Goal: Information Seeking & Learning: Learn about a topic

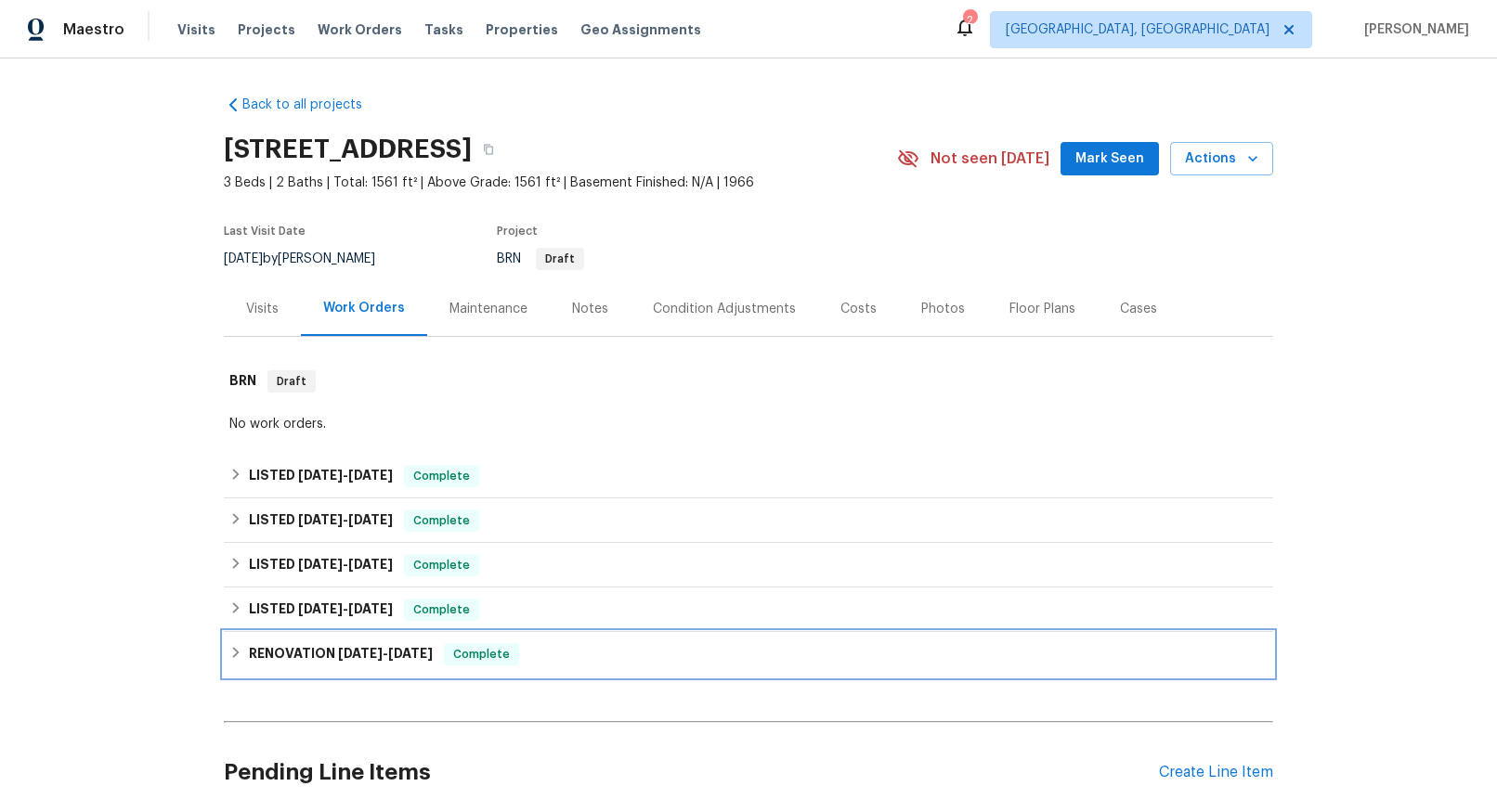
click at [314, 650] on h6 "RENOVATION [DATE] - [DATE]" at bounding box center [340, 654] width 184 height 22
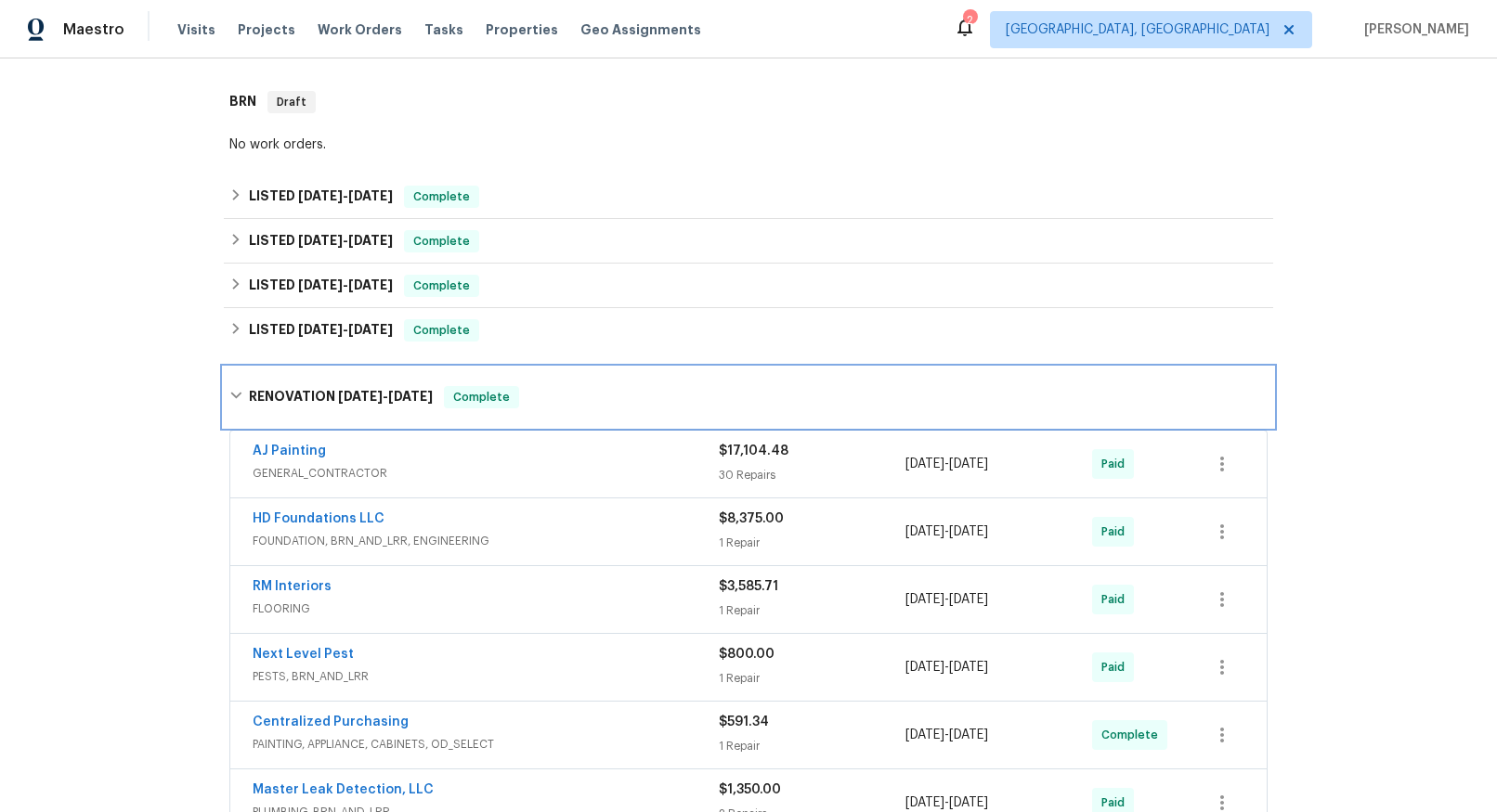
scroll to position [608, 0]
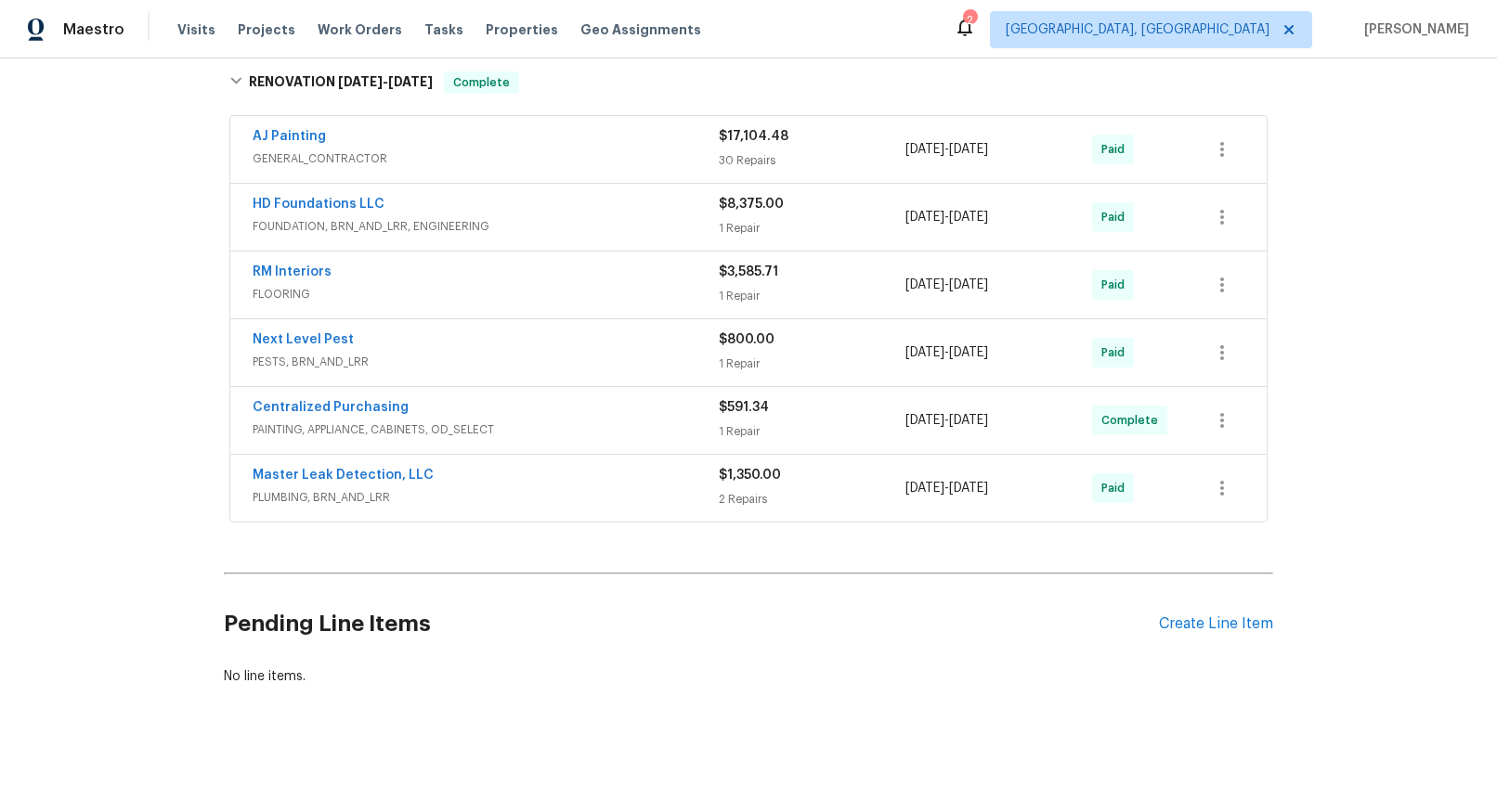
click at [337, 150] on span "GENERAL_CONTRACTOR" at bounding box center [486, 159] width 466 height 19
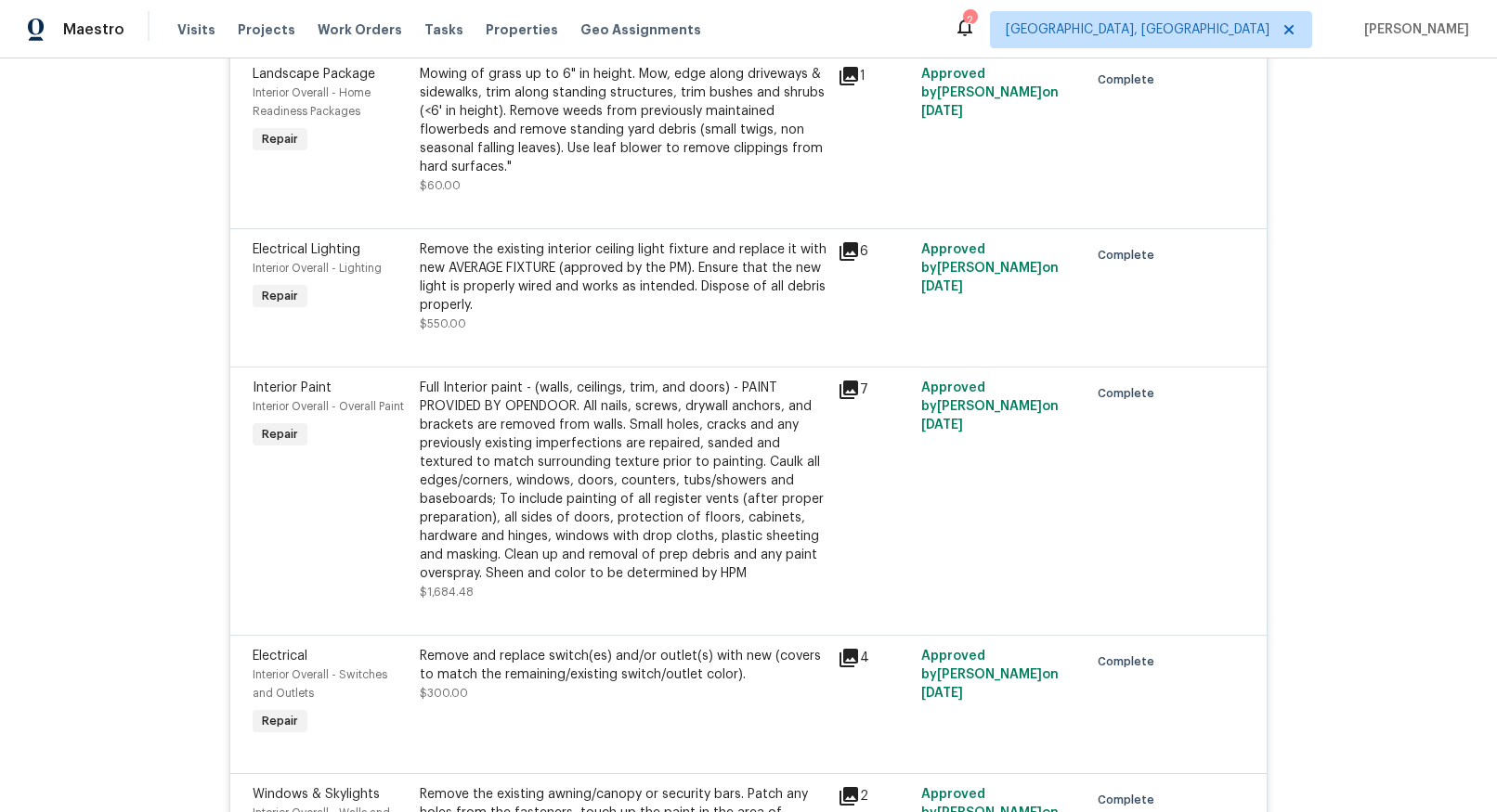
scroll to position [3524, 0]
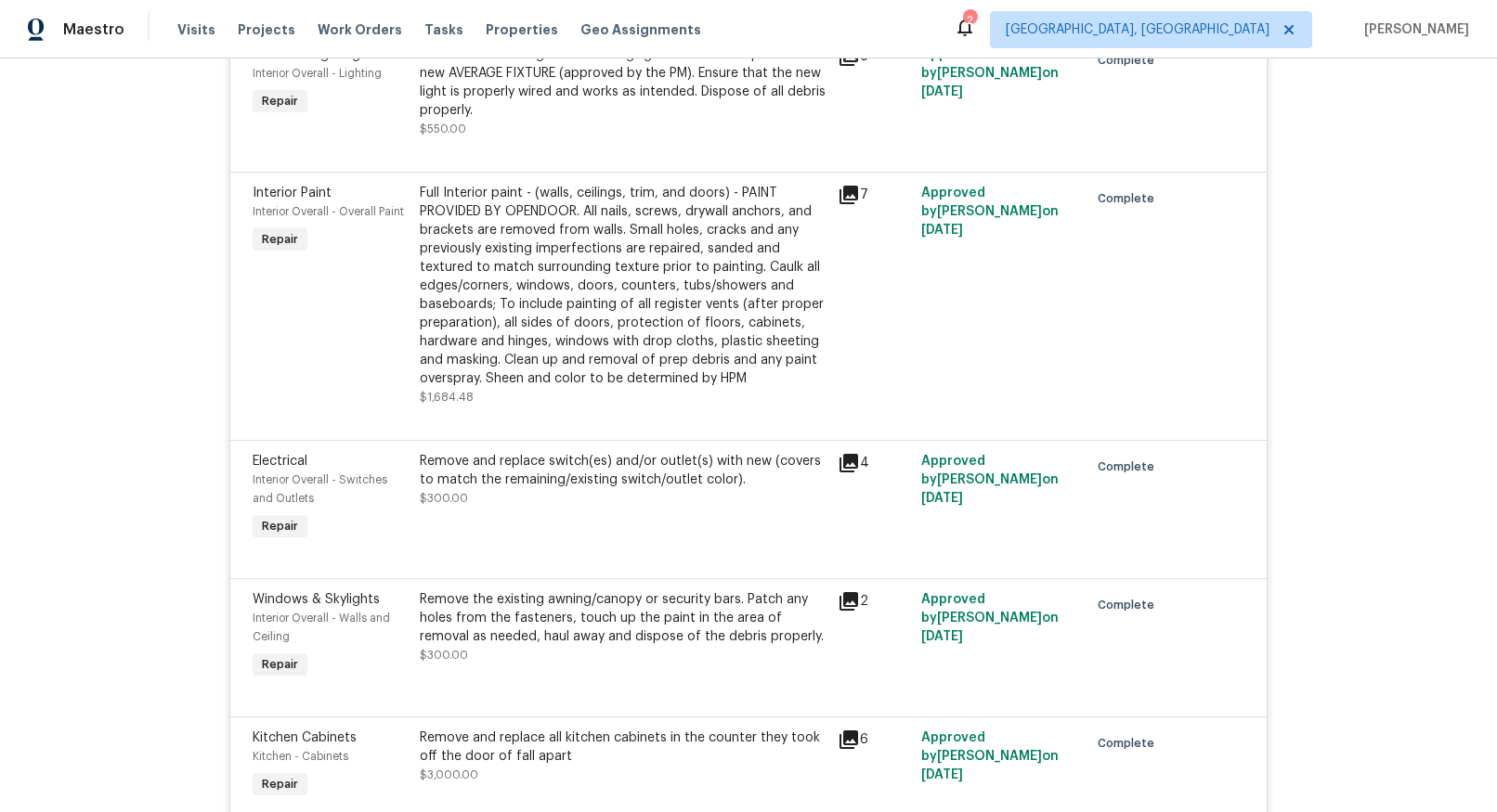
click at [841, 463] on icon at bounding box center [848, 463] width 19 height 19
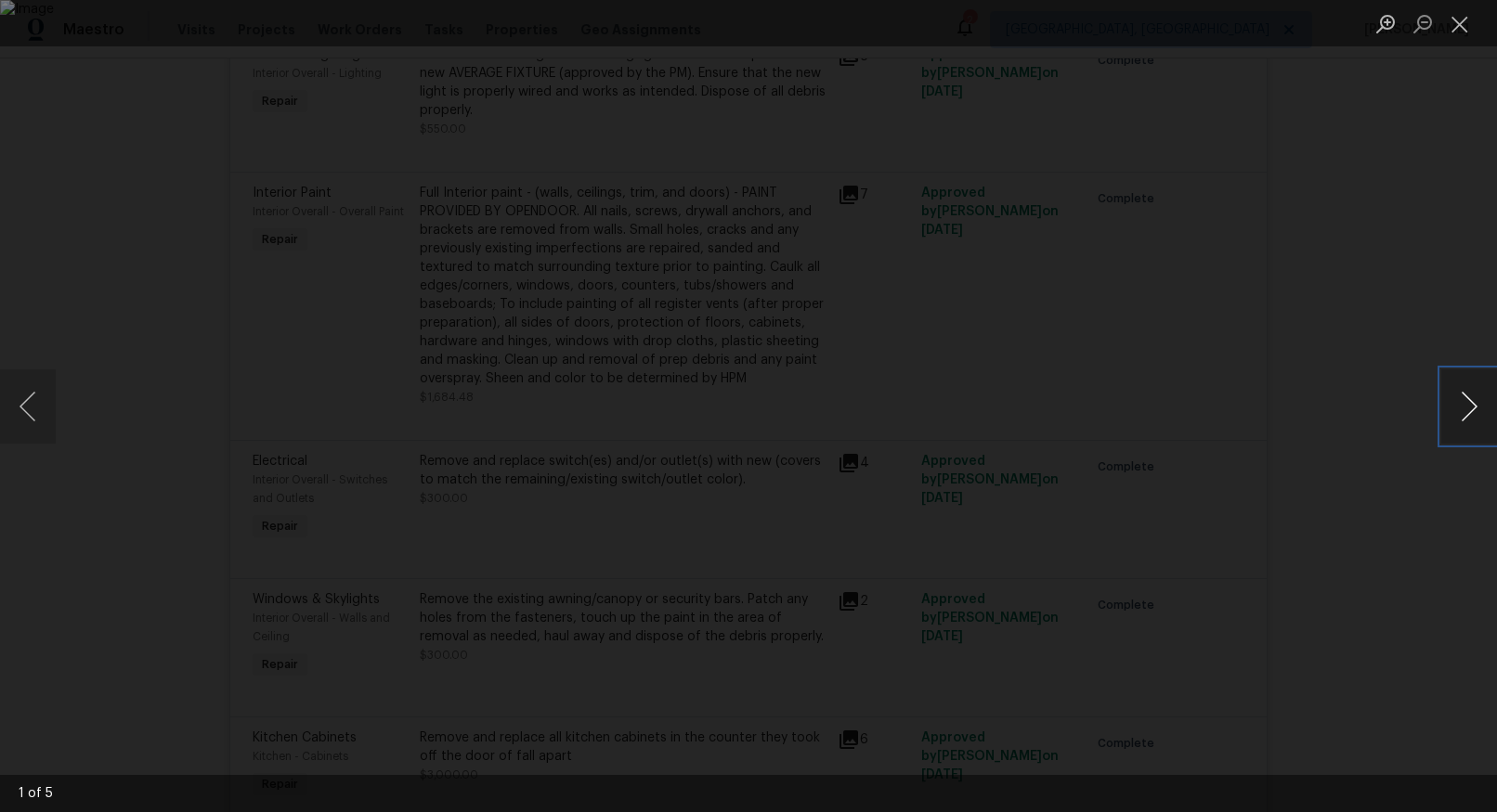
click at [1463, 406] on button "Next image" at bounding box center [1468, 406] width 56 height 74
click at [1458, 20] on button "Close lightbox" at bounding box center [1458, 23] width 37 height 33
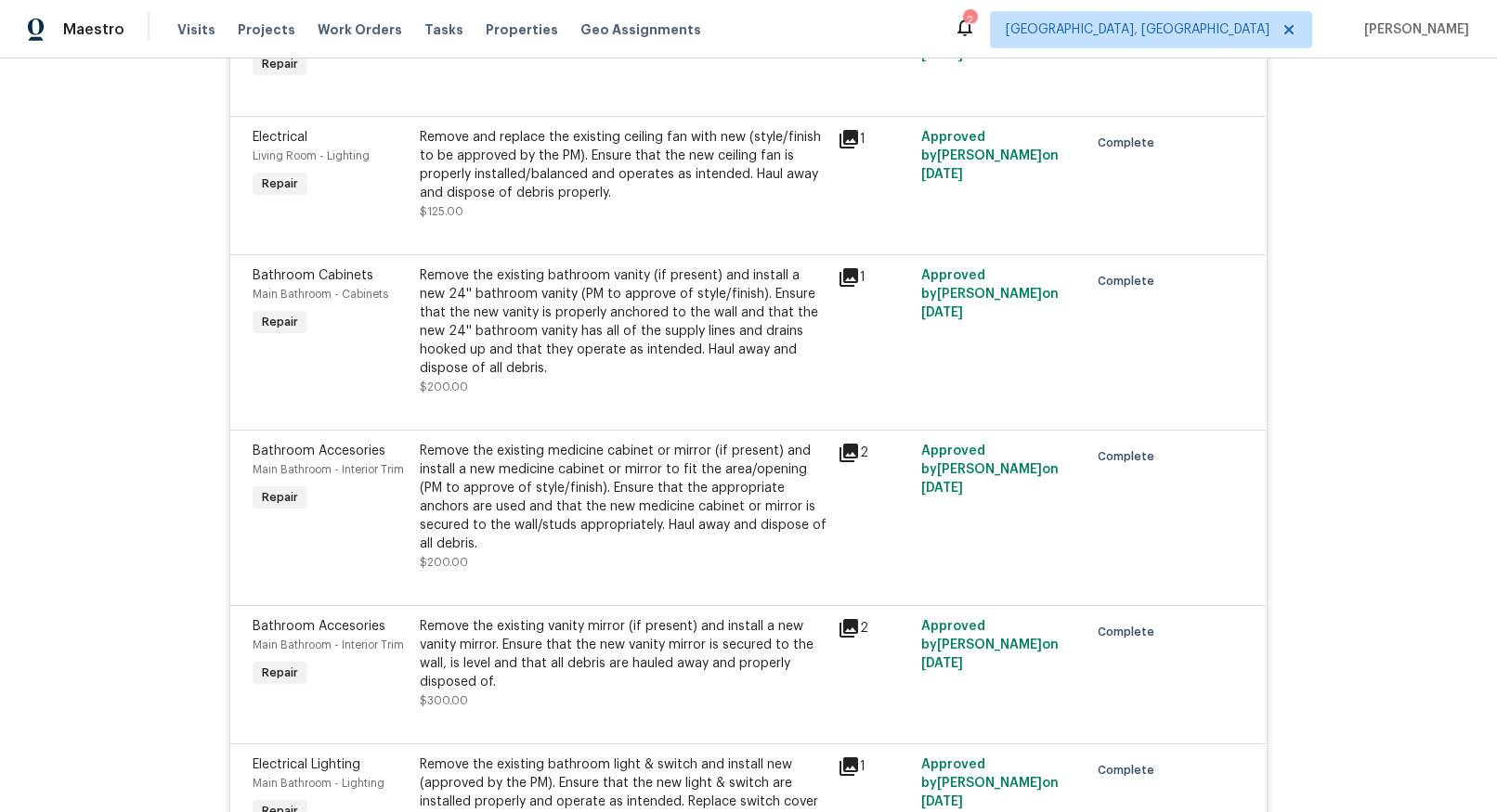
scroll to position [4502, 0]
click at [839, 273] on icon at bounding box center [848, 277] width 19 height 19
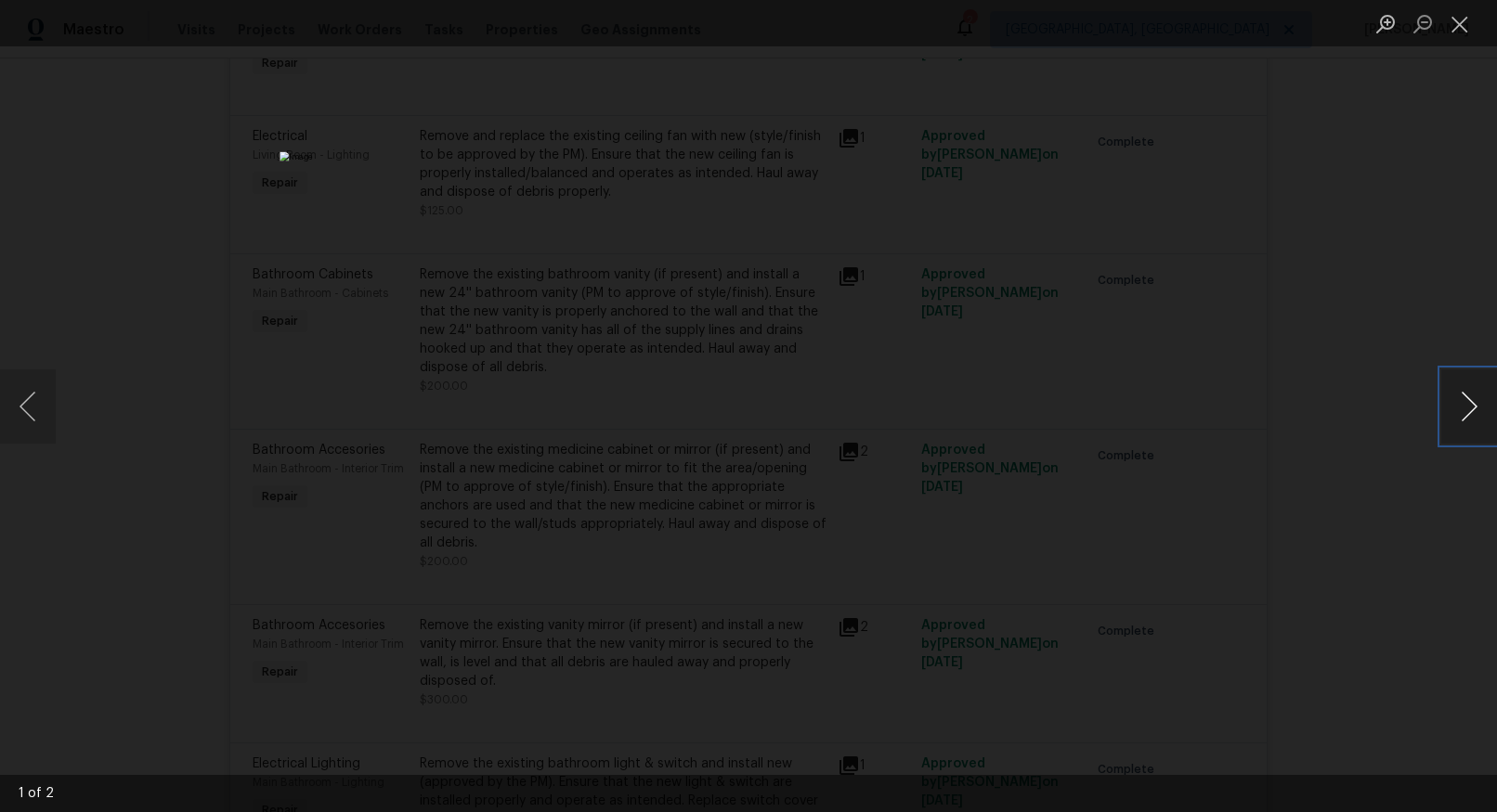
click at [1463, 399] on button "Next image" at bounding box center [1468, 406] width 56 height 74
click at [1462, 398] on button "Next image" at bounding box center [1468, 406] width 56 height 74
click at [1469, 25] on button "Close lightbox" at bounding box center [1458, 23] width 37 height 33
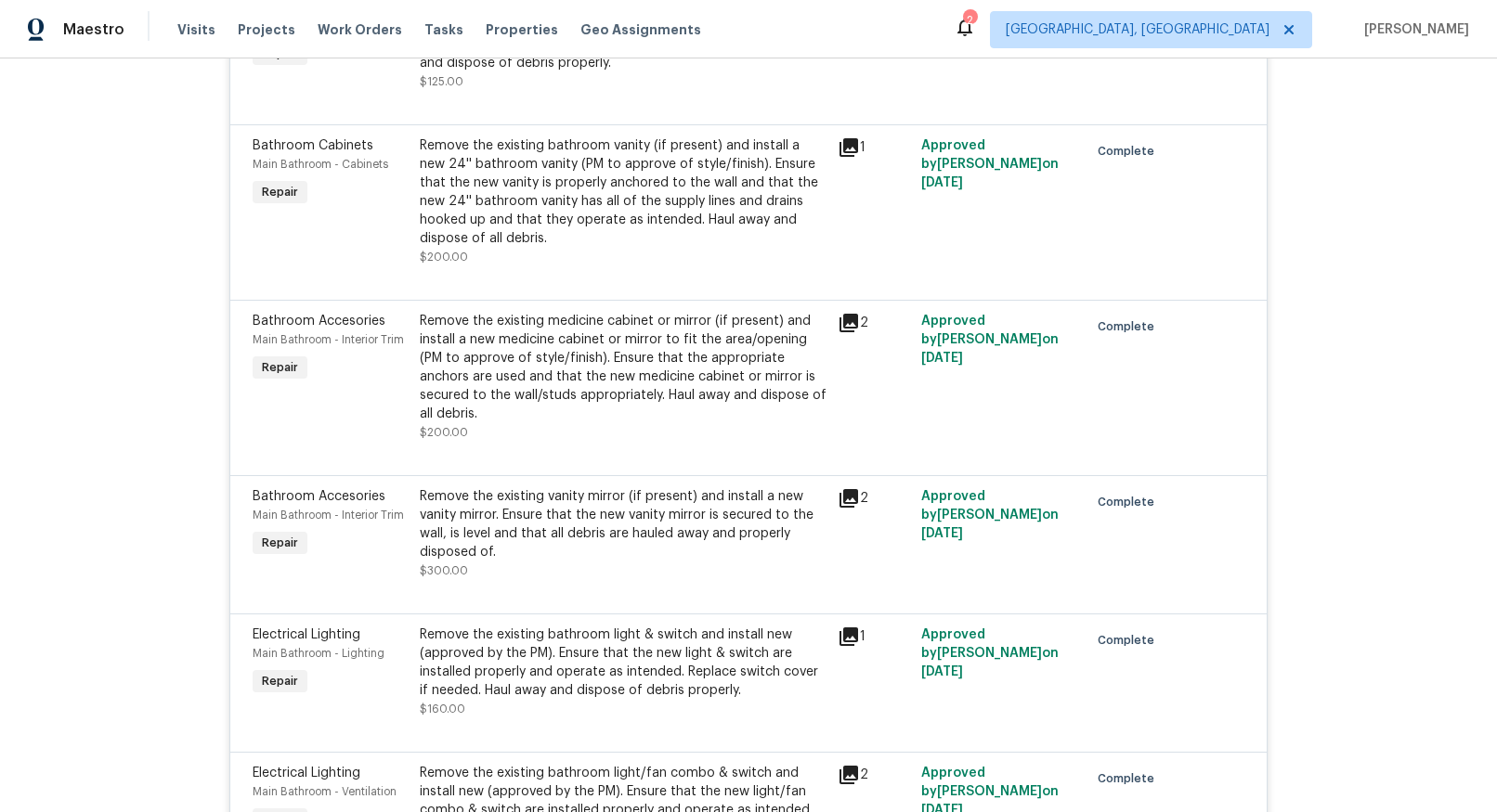
scroll to position [4620, 0]
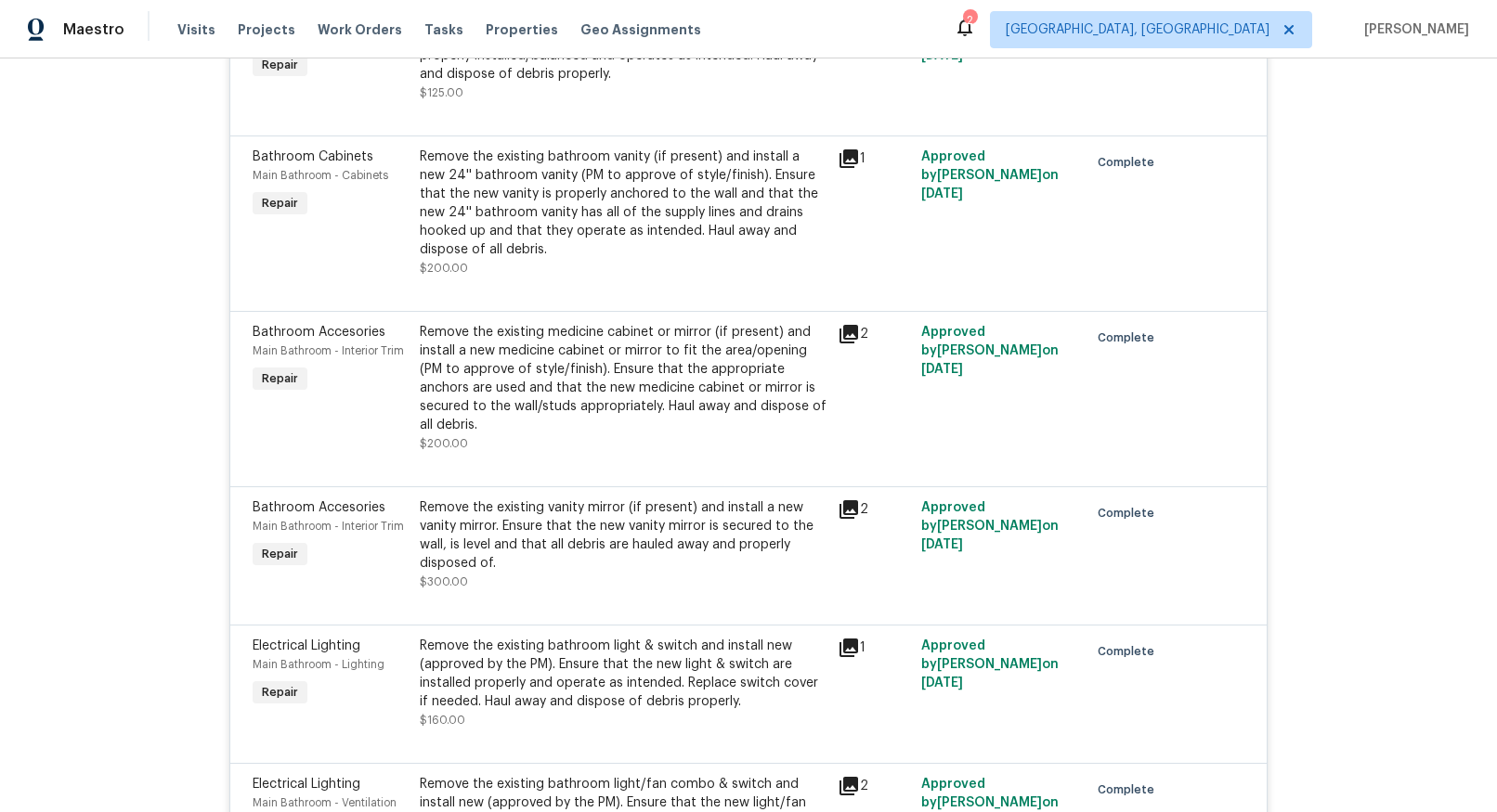
click at [840, 164] on icon at bounding box center [848, 159] width 19 height 19
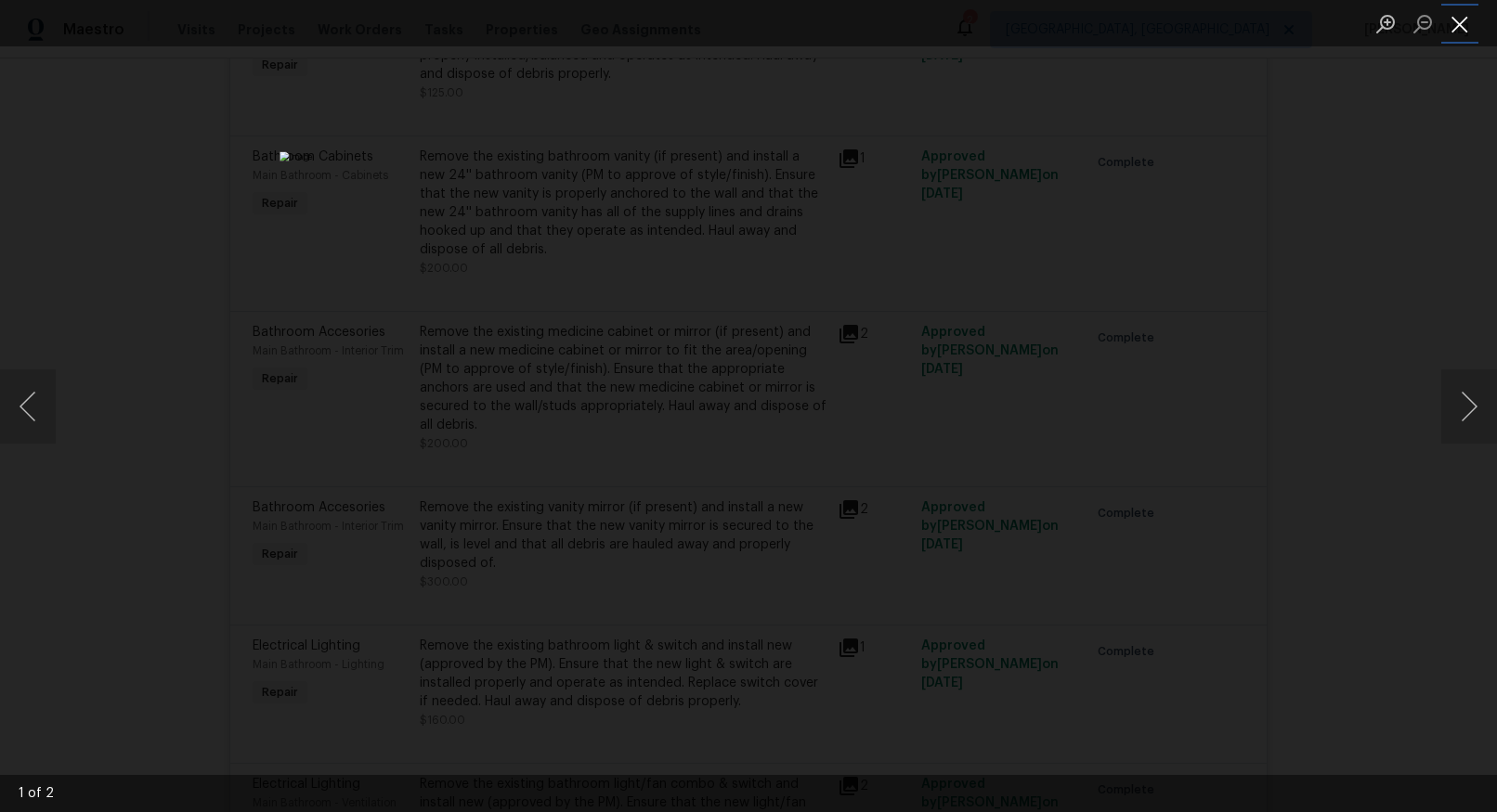
click at [1450, 23] on button "Close lightbox" at bounding box center [1458, 23] width 37 height 33
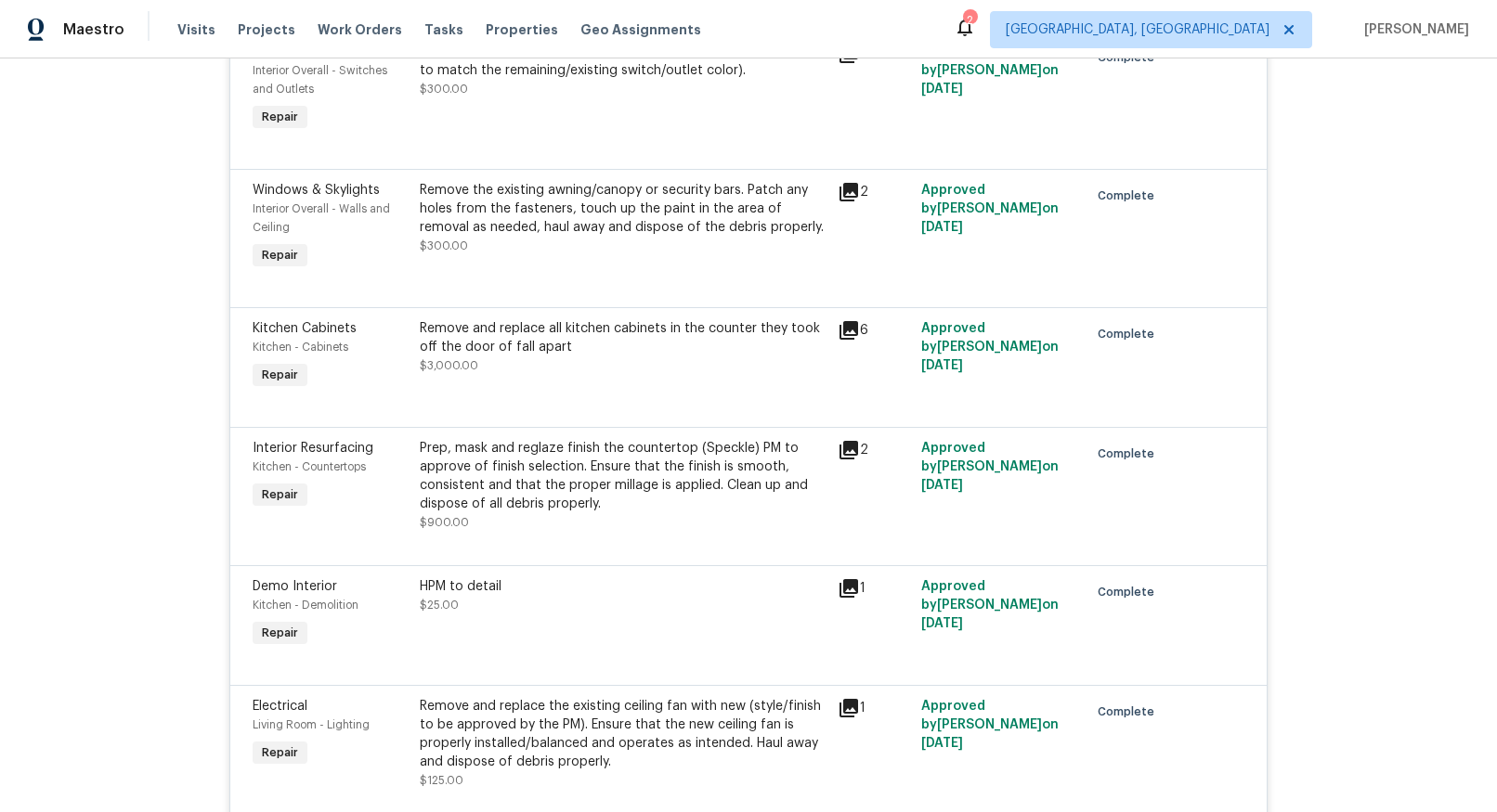
scroll to position [3930, 0]
click at [845, 329] on icon at bounding box center [848, 333] width 19 height 19
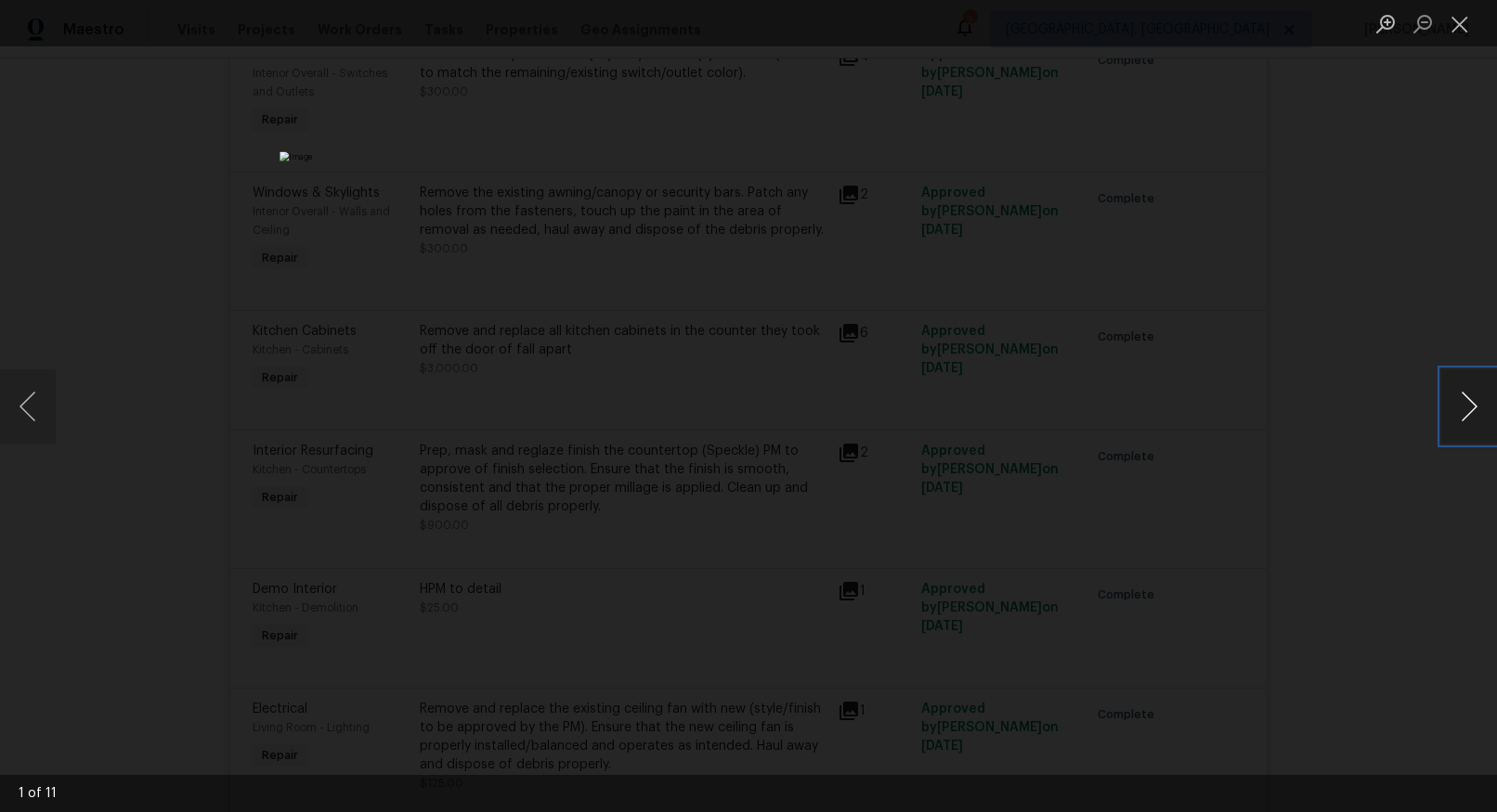
click at [1462, 416] on button "Next image" at bounding box center [1468, 406] width 56 height 74
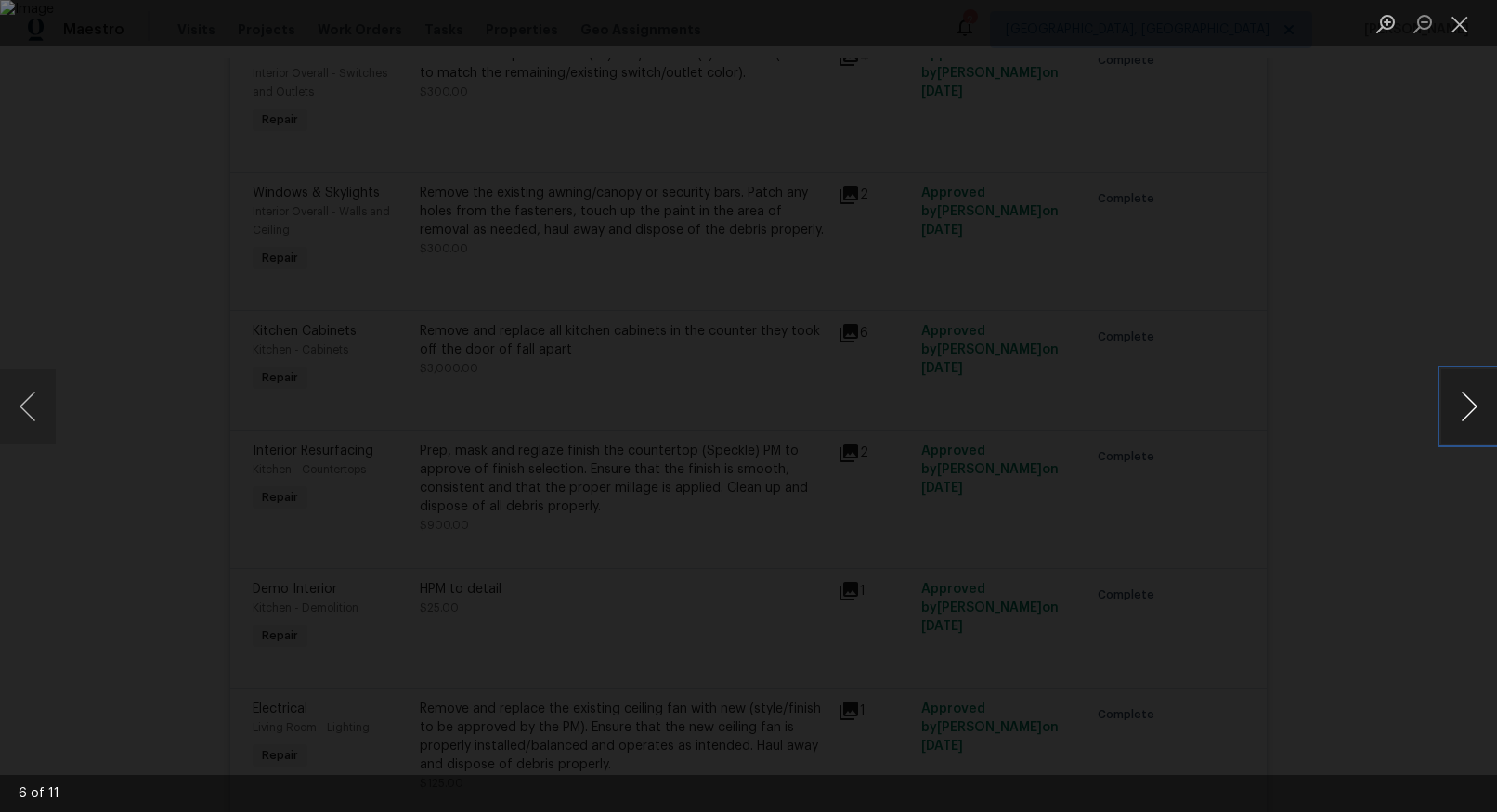
click at [1462, 416] on button "Next image" at bounding box center [1468, 406] width 56 height 74
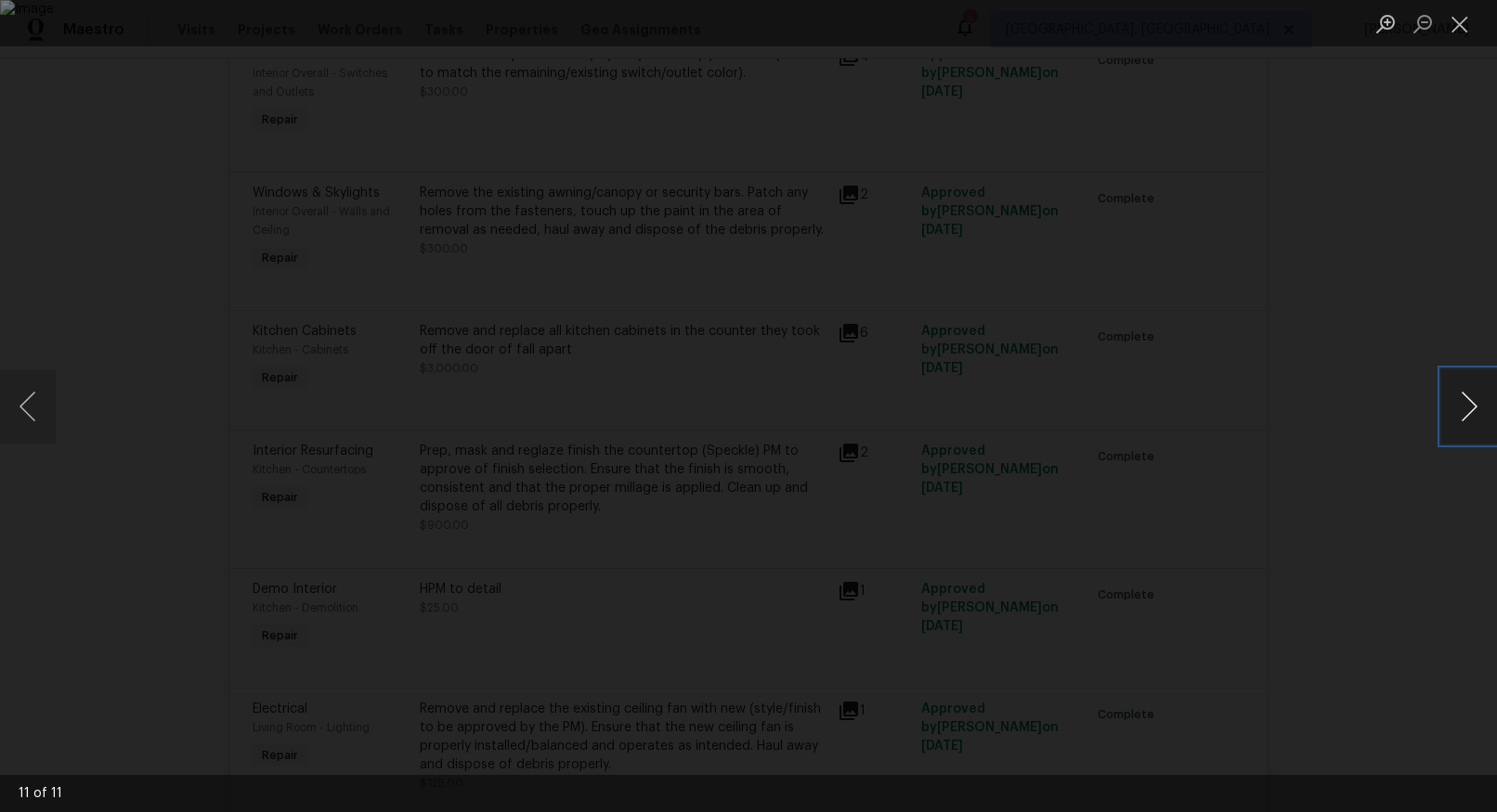
click at [1462, 416] on button "Next image" at bounding box center [1468, 406] width 56 height 74
drag, startPoint x: 1451, startPoint y: 32, endPoint x: 1437, endPoint y: 42, distance: 17.2
click at [1451, 31] on button "Close lightbox" at bounding box center [1458, 23] width 37 height 33
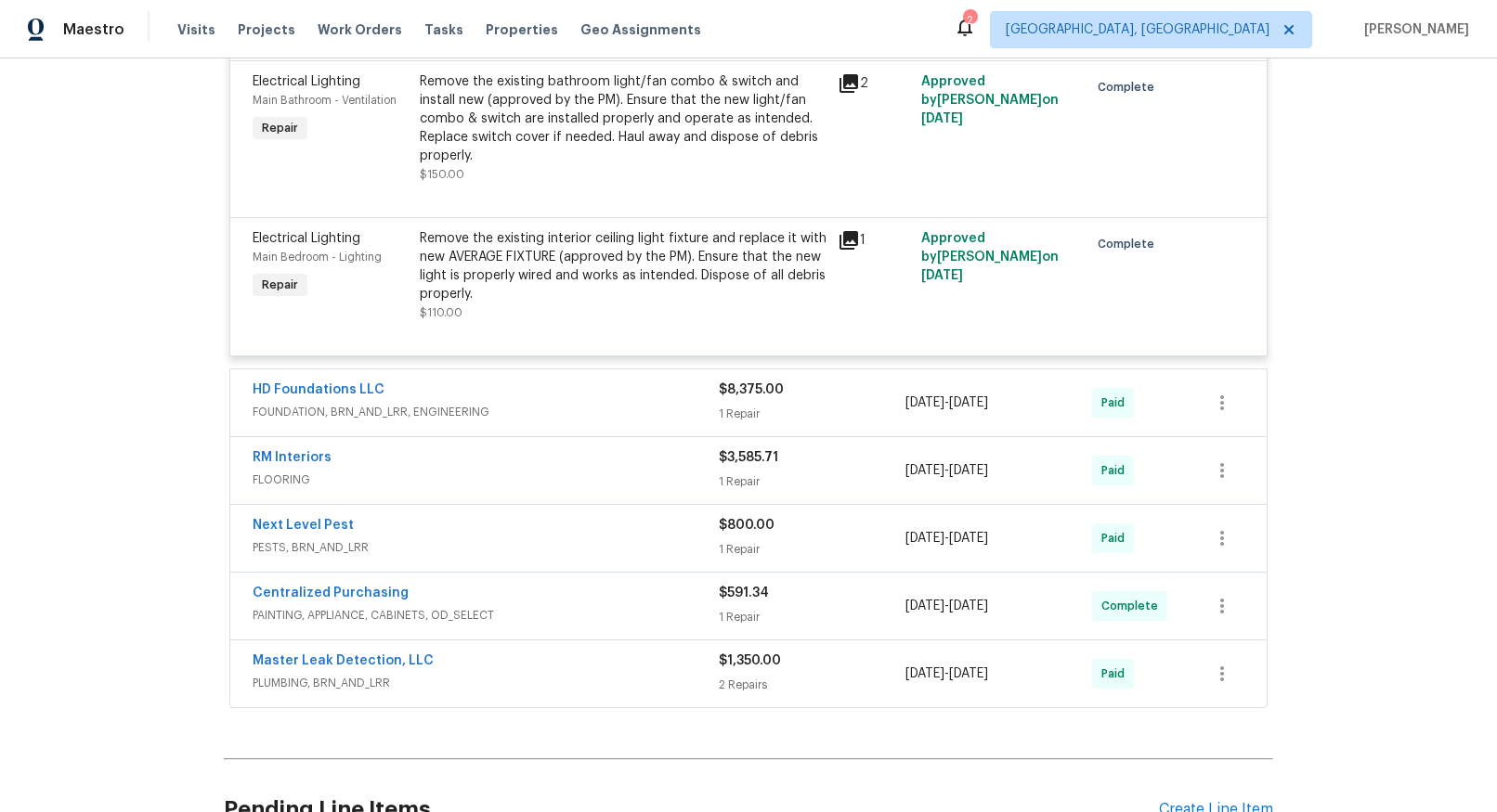
scroll to position [5322, 0]
click at [345, 607] on span "PAINTING, APPLIANCE, CABINETS, OD_SELECT" at bounding box center [486, 616] width 466 height 19
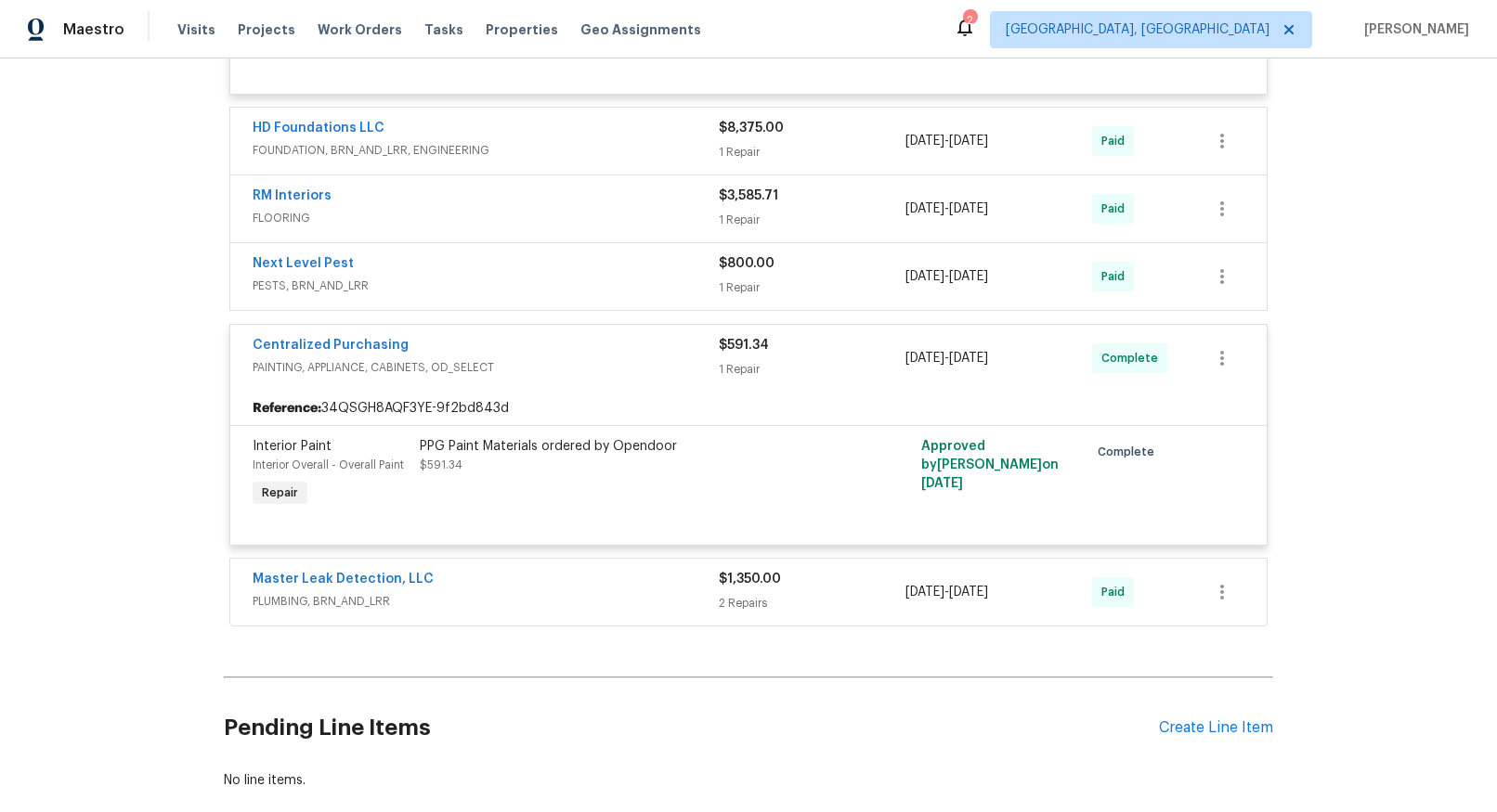
scroll to position [5629, 0]
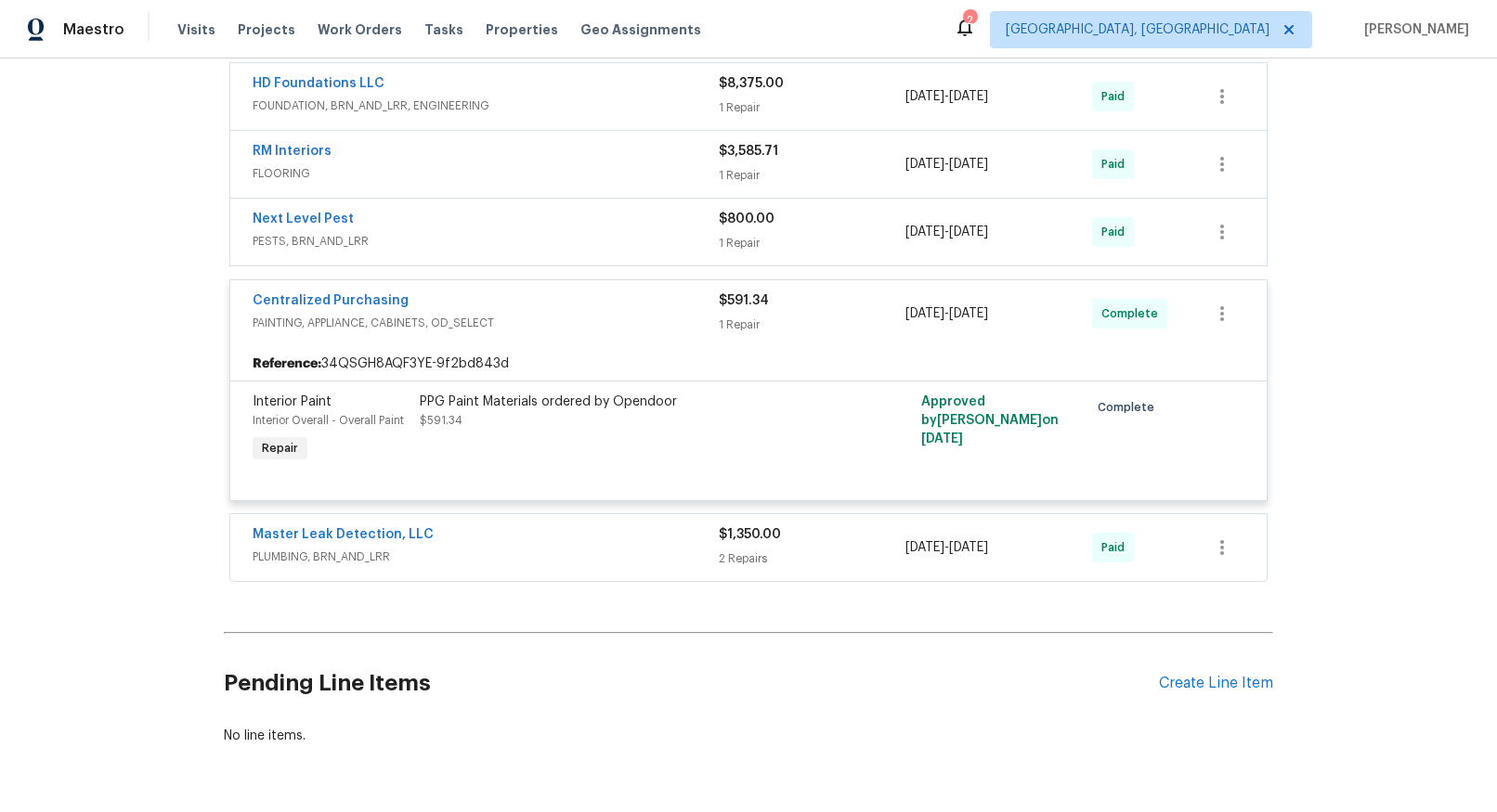
click at [346, 547] on span "PLUMBING, BRN_AND_LRR" at bounding box center [486, 556] width 466 height 19
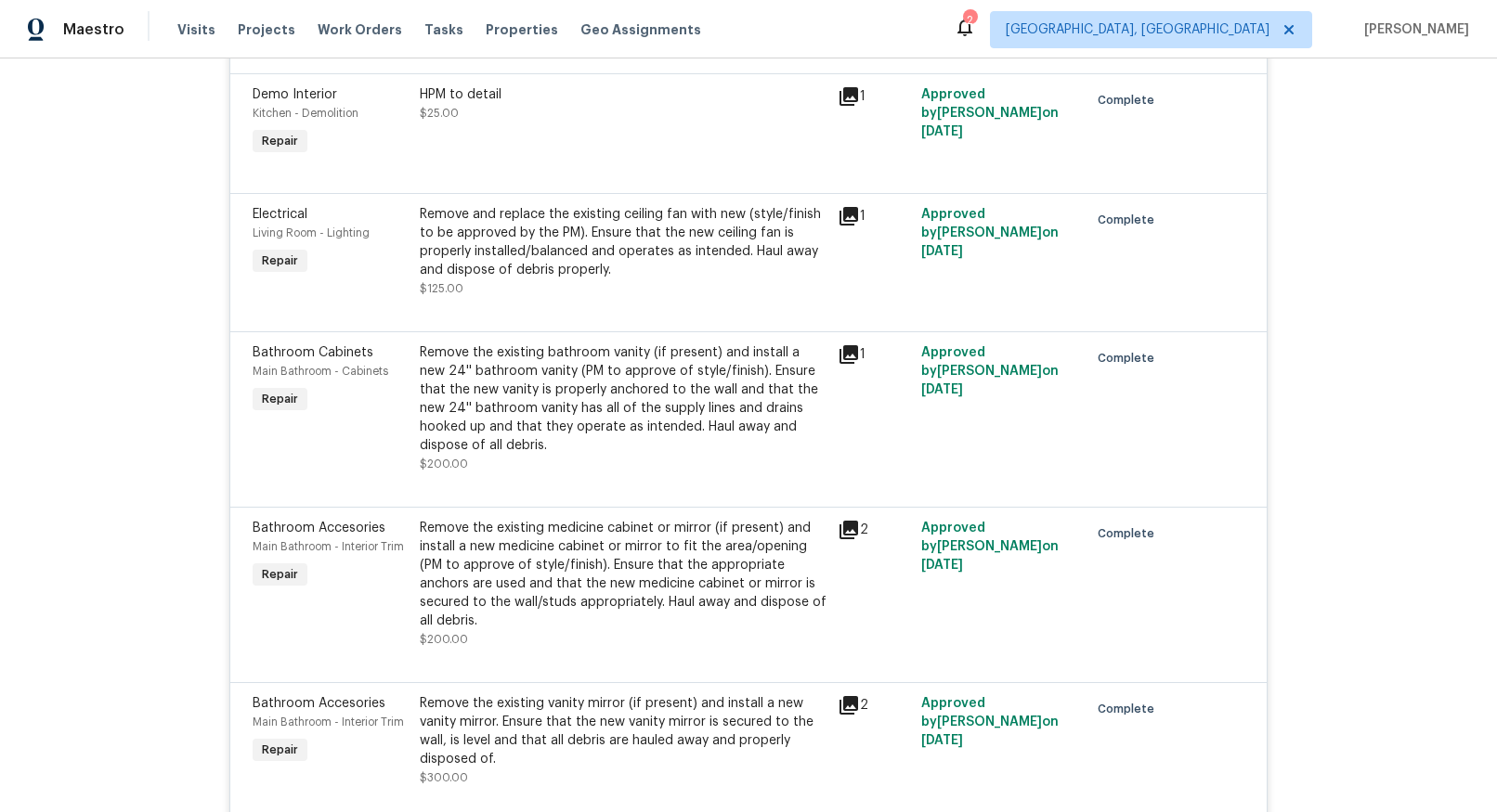
scroll to position [4019, 0]
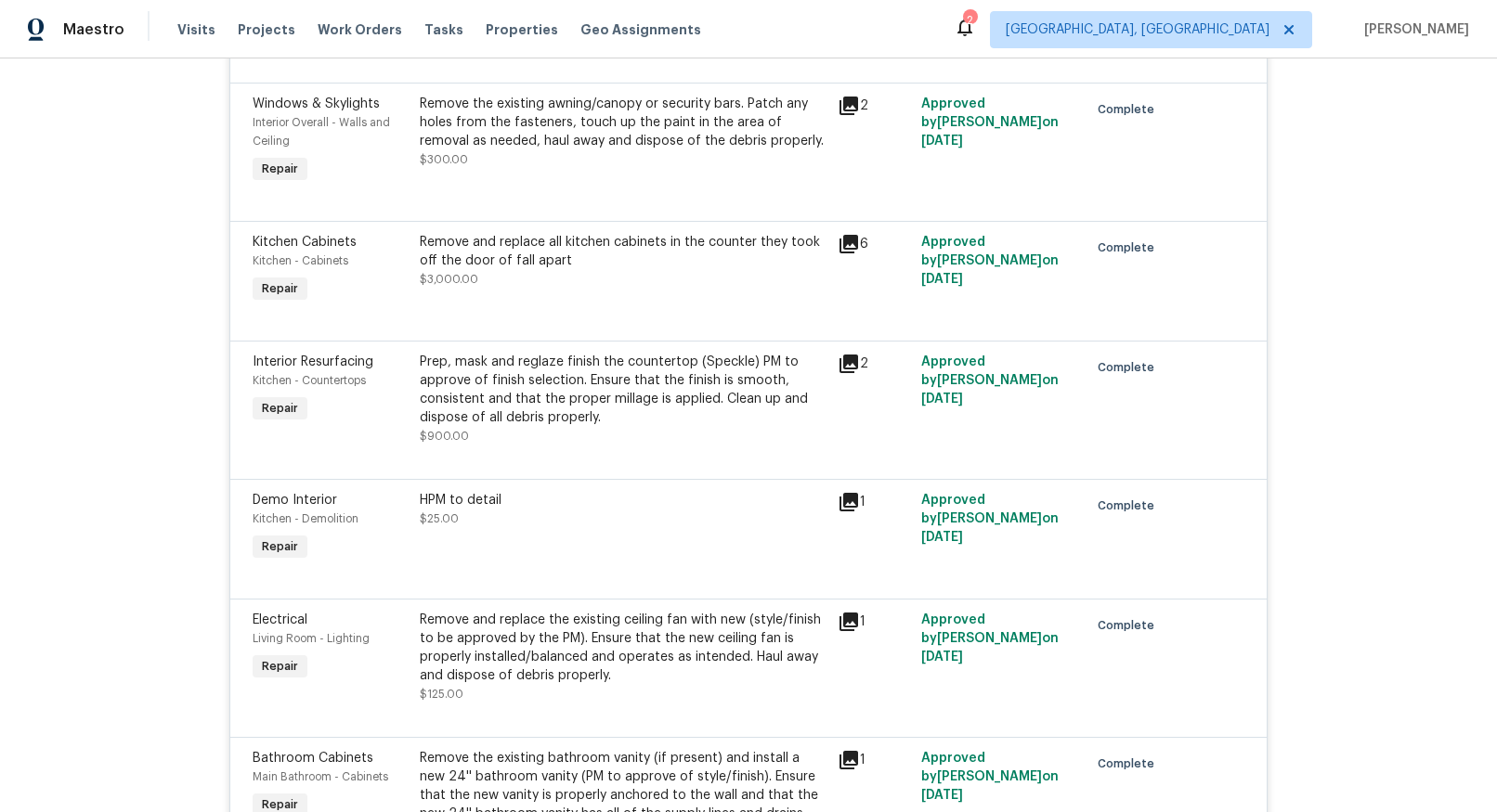
click at [840, 365] on icon at bounding box center [848, 364] width 22 height 22
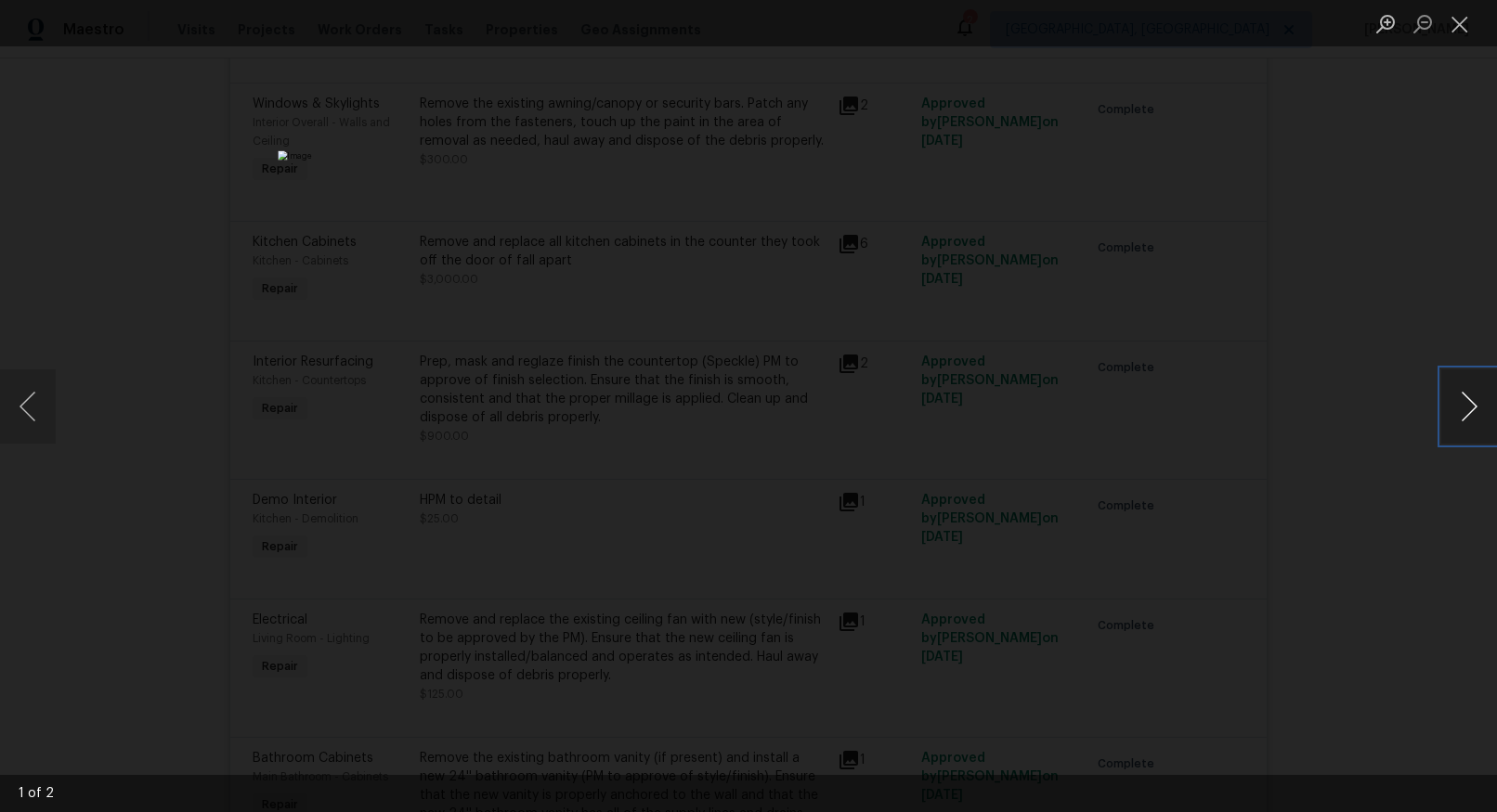
click at [1469, 411] on button "Next image" at bounding box center [1468, 406] width 56 height 74
click at [1467, 25] on button "Close lightbox" at bounding box center [1458, 23] width 37 height 33
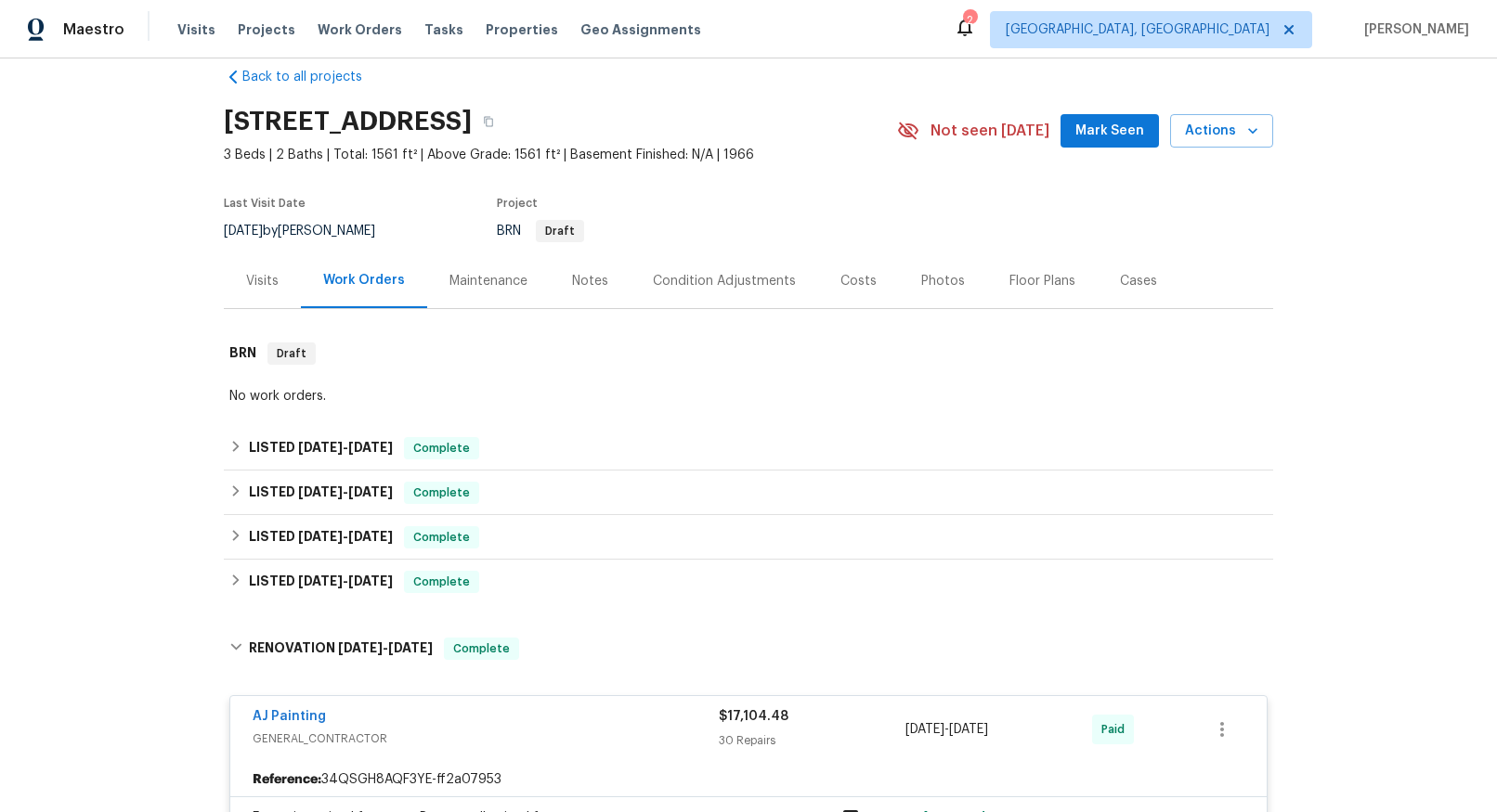
scroll to position [0, 0]
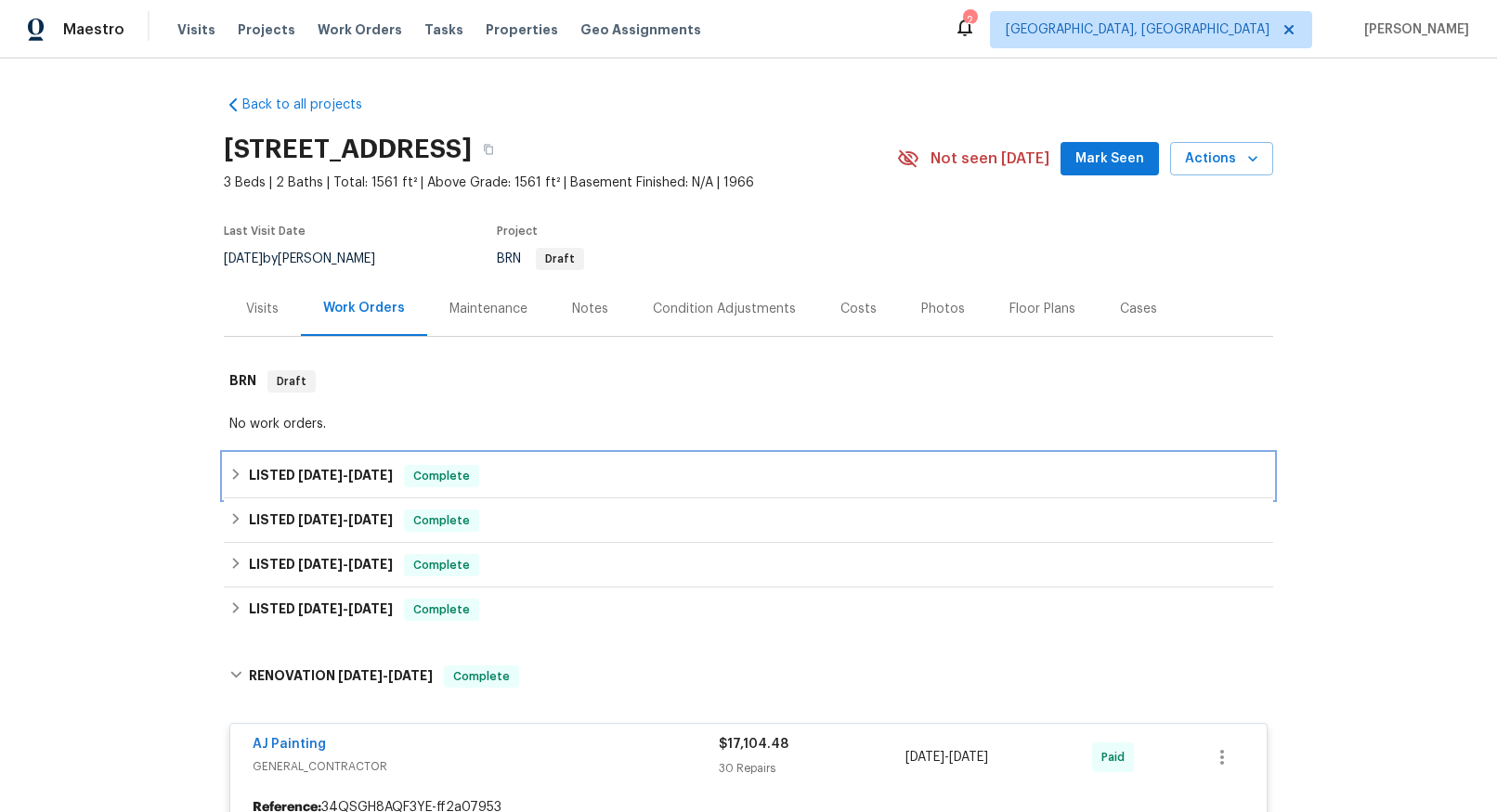
click at [301, 470] on span "[DATE]" at bounding box center [319, 475] width 45 height 13
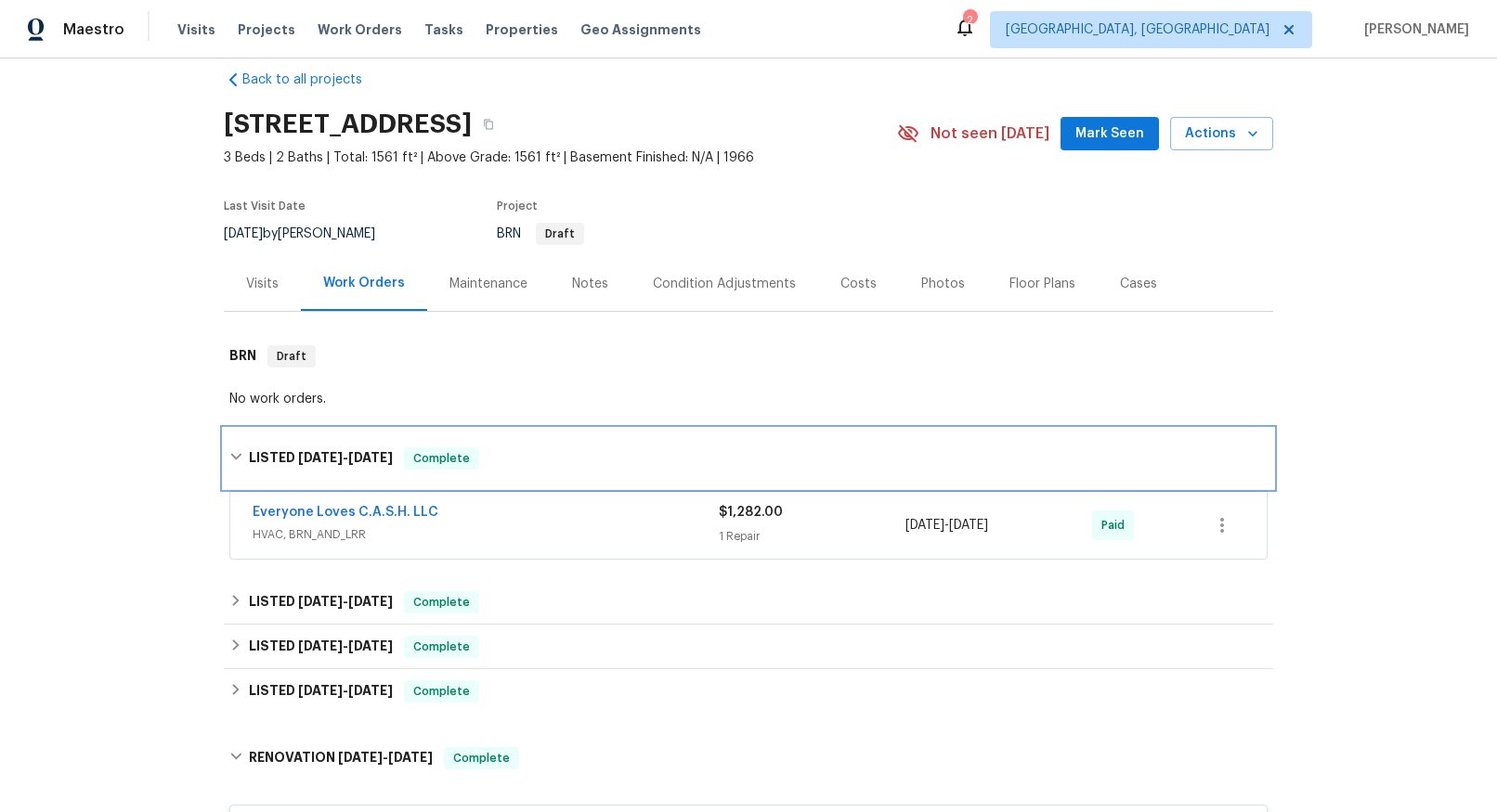
scroll to position [139, 0]
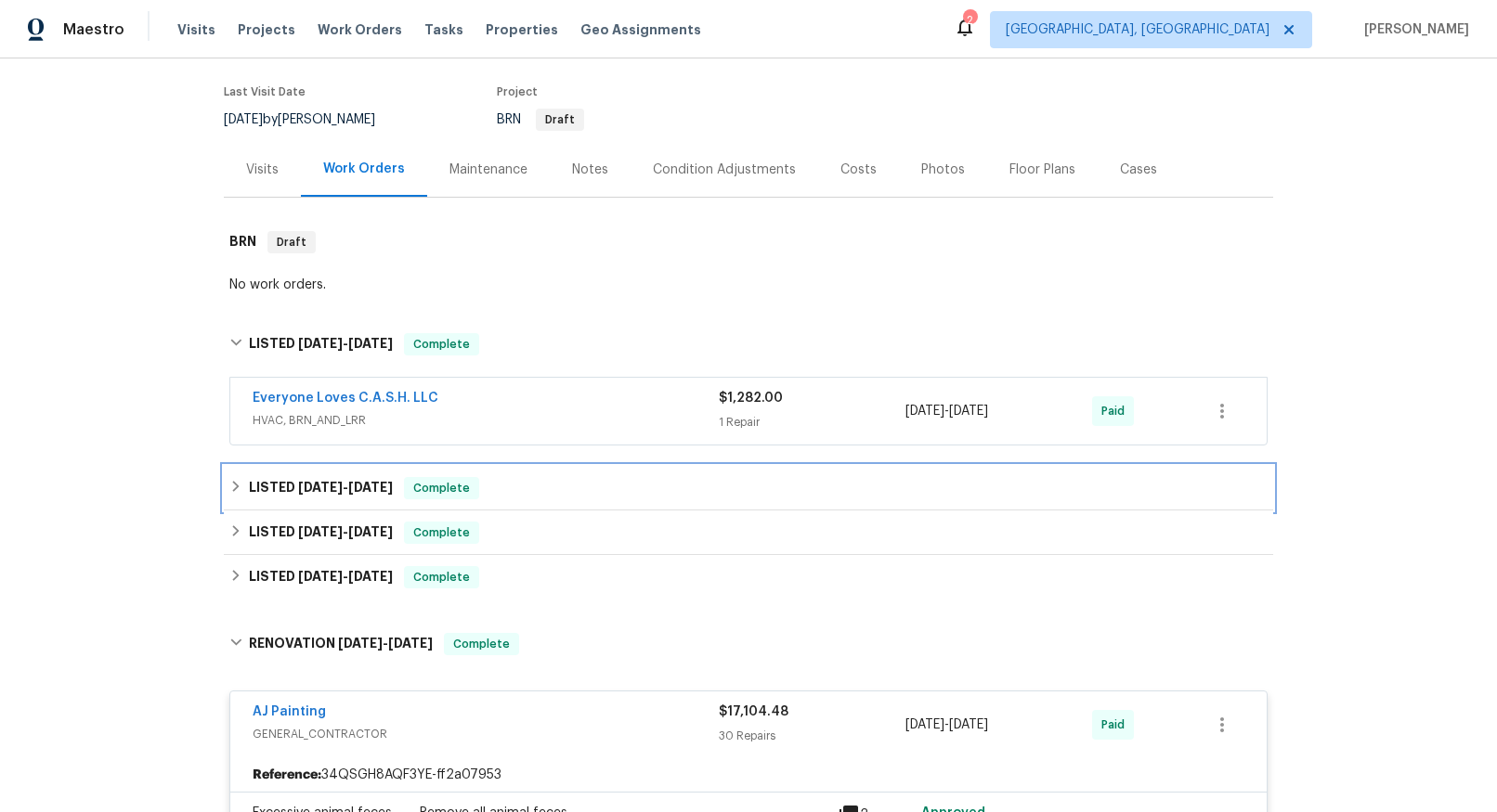
click at [314, 478] on h6 "LISTED [DATE] - [DATE]" at bounding box center [320, 488] width 144 height 22
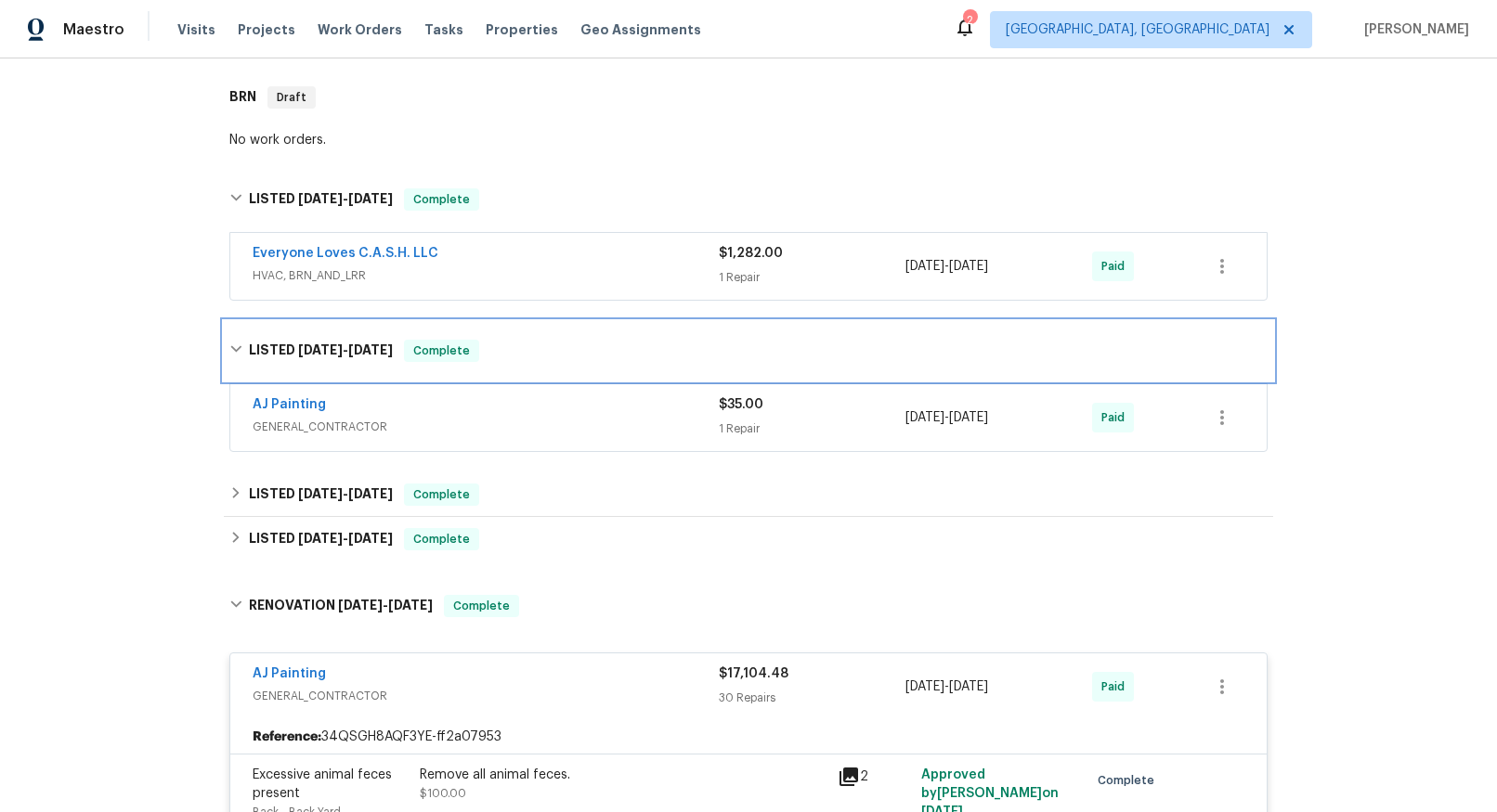
scroll to position [285, 0]
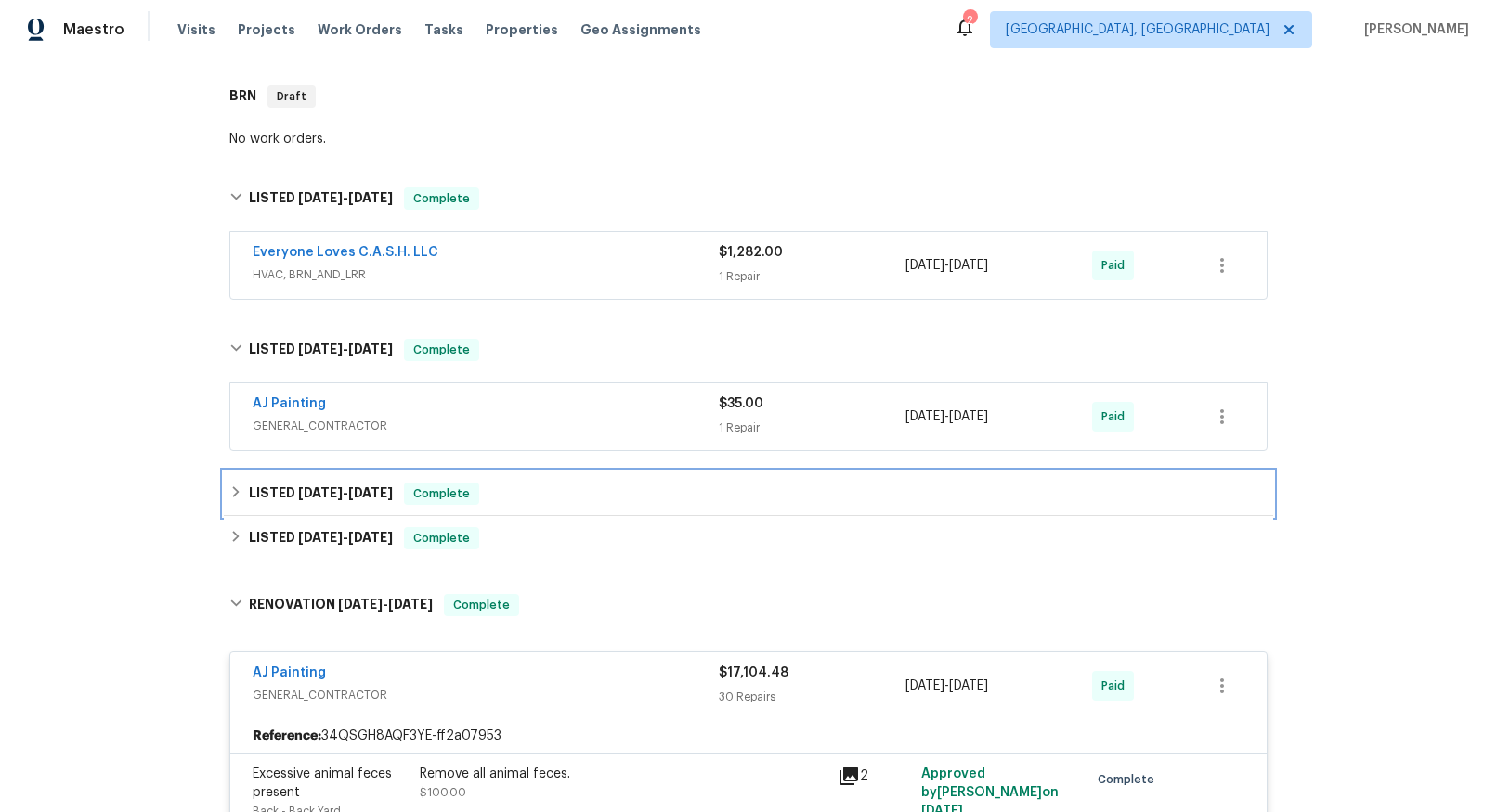
click at [335, 484] on h6 "LISTED [DATE] - [DATE]" at bounding box center [320, 494] width 144 height 22
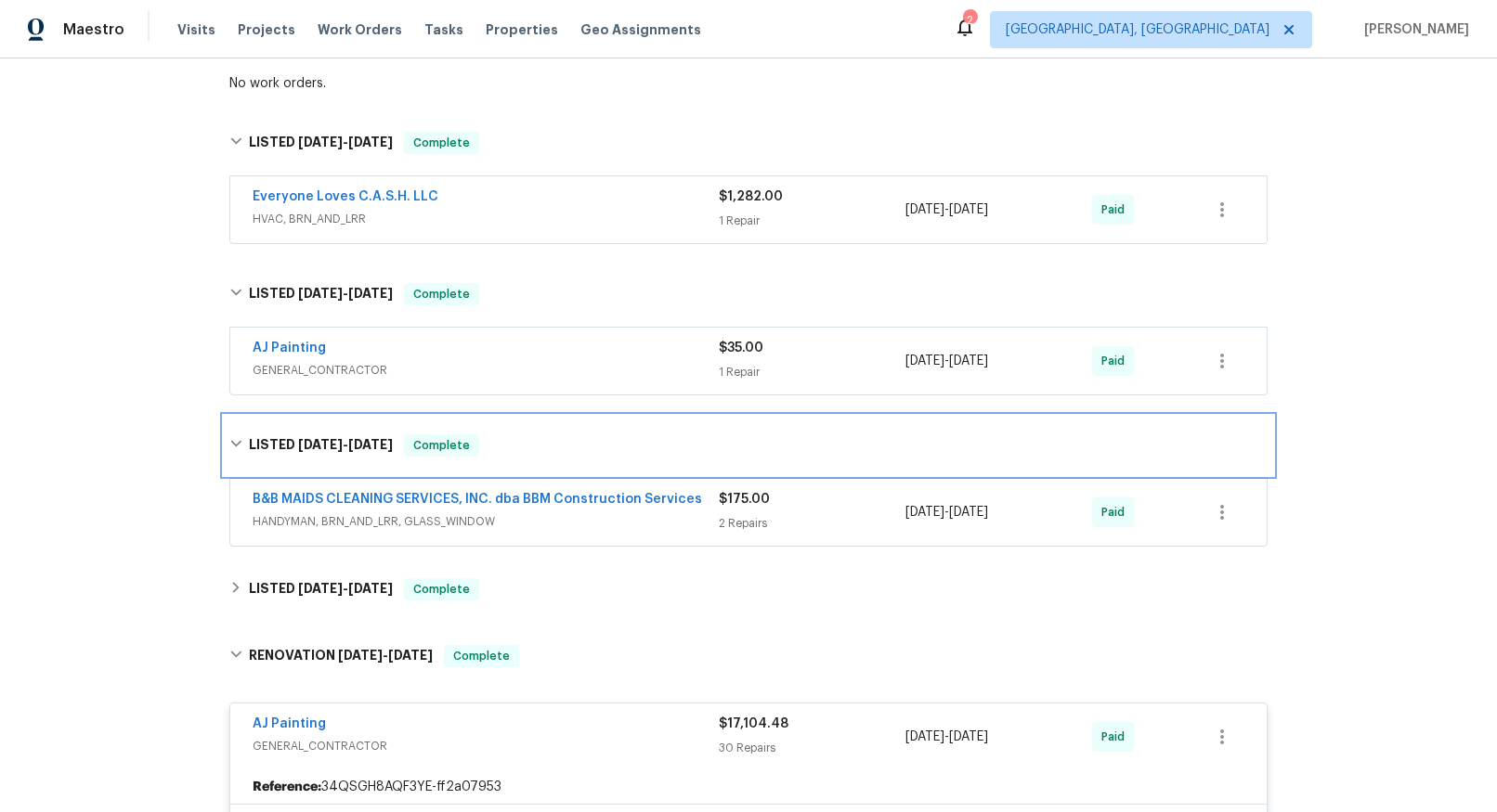
scroll to position [439, 0]
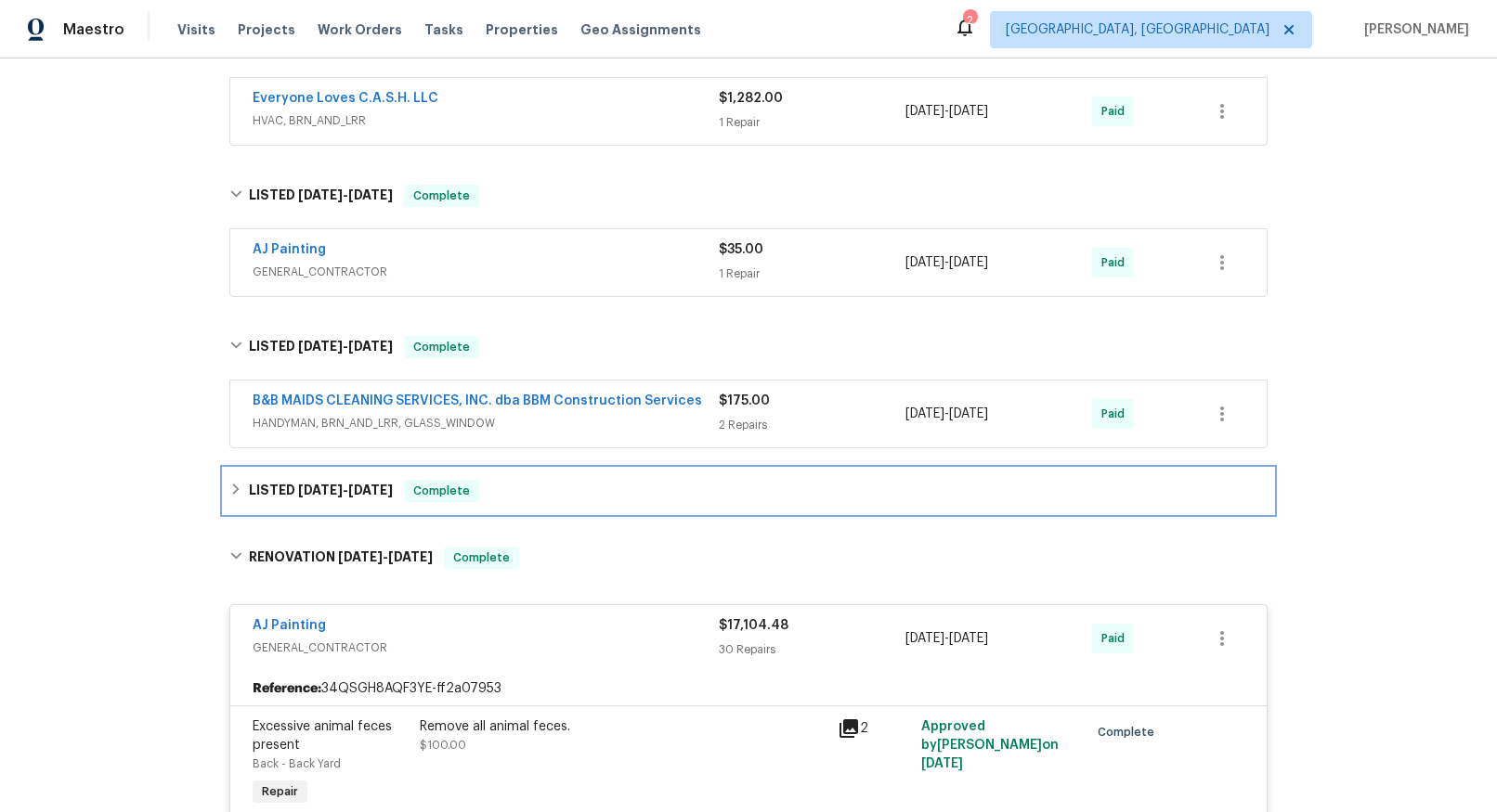
click at [327, 493] on span "[DATE]" at bounding box center [319, 490] width 45 height 13
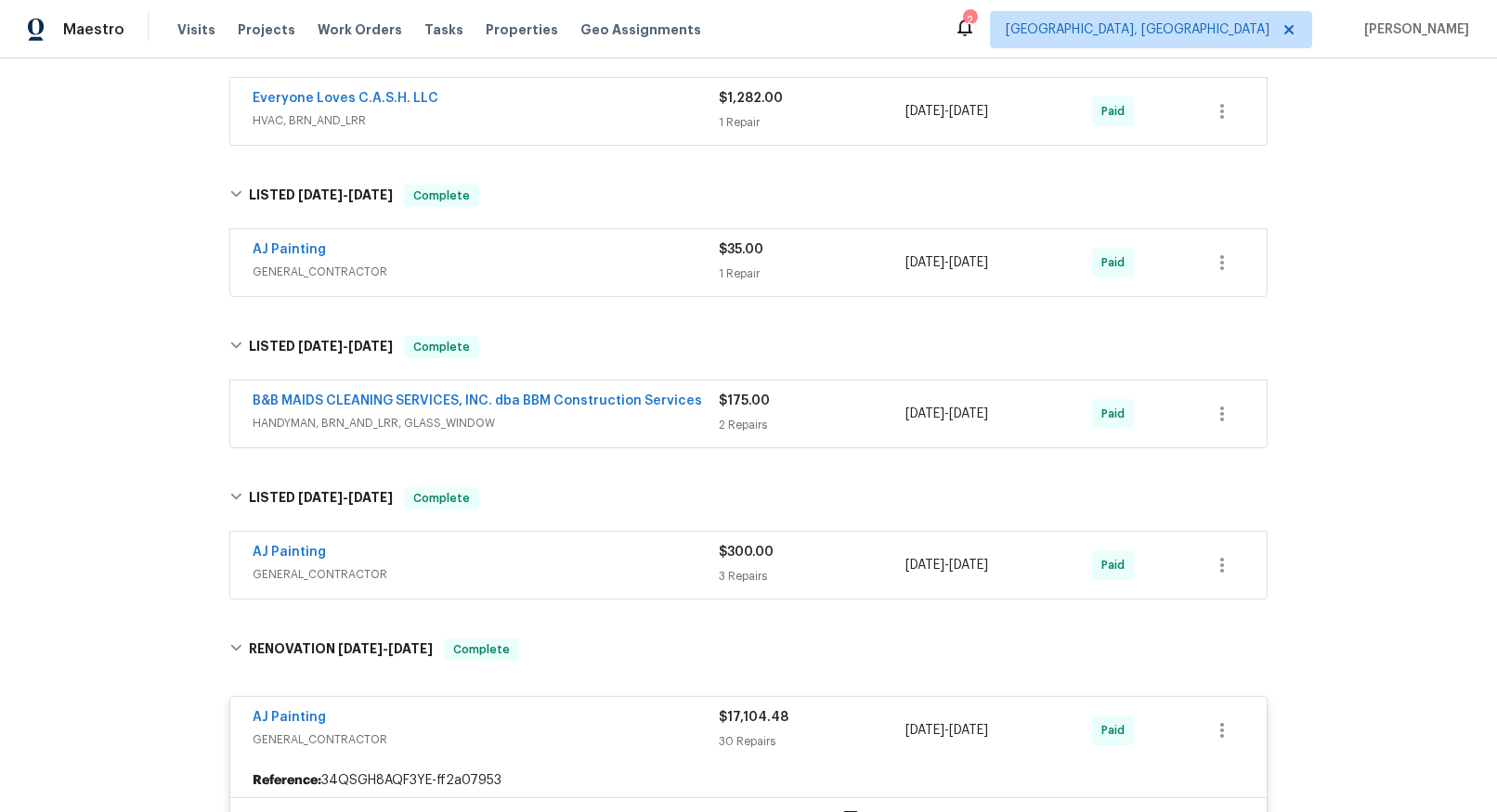
click at [340, 570] on span "GENERAL_CONTRACTOR" at bounding box center [486, 574] width 466 height 19
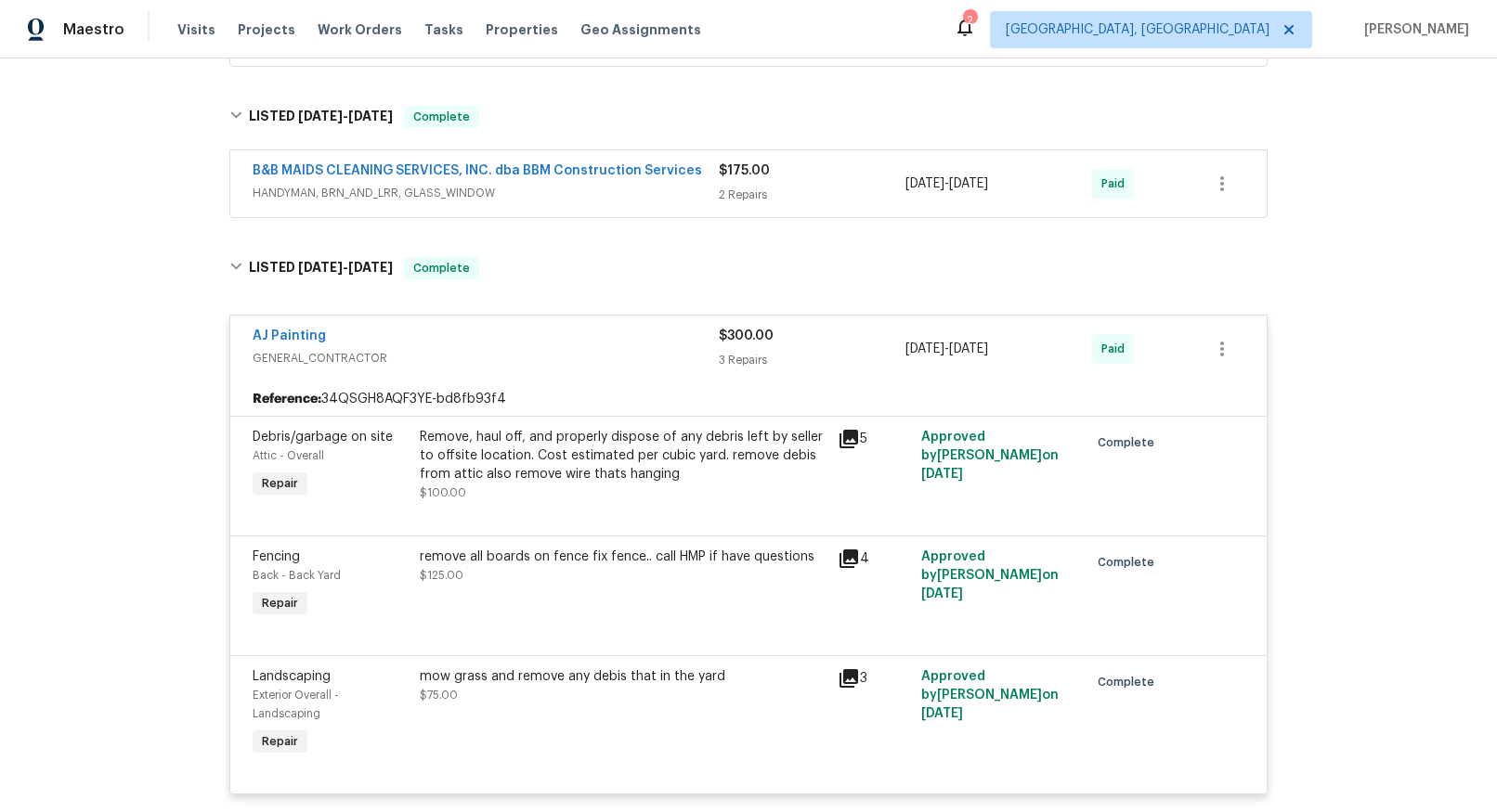
scroll to position [591, 0]
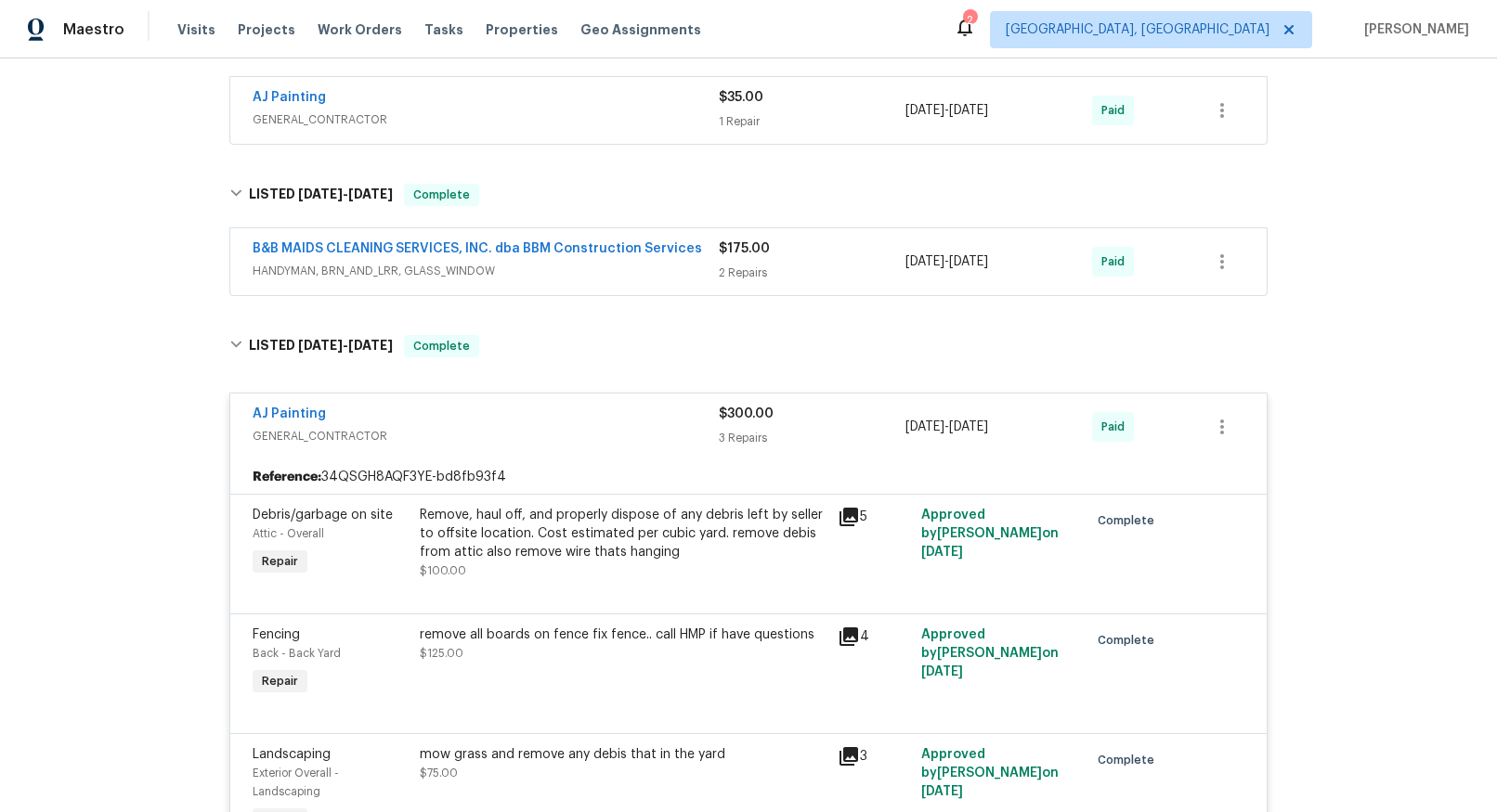
click at [441, 272] on span "HANDYMAN, BRN_AND_LRR, GLASS_WINDOW" at bounding box center [486, 271] width 466 height 19
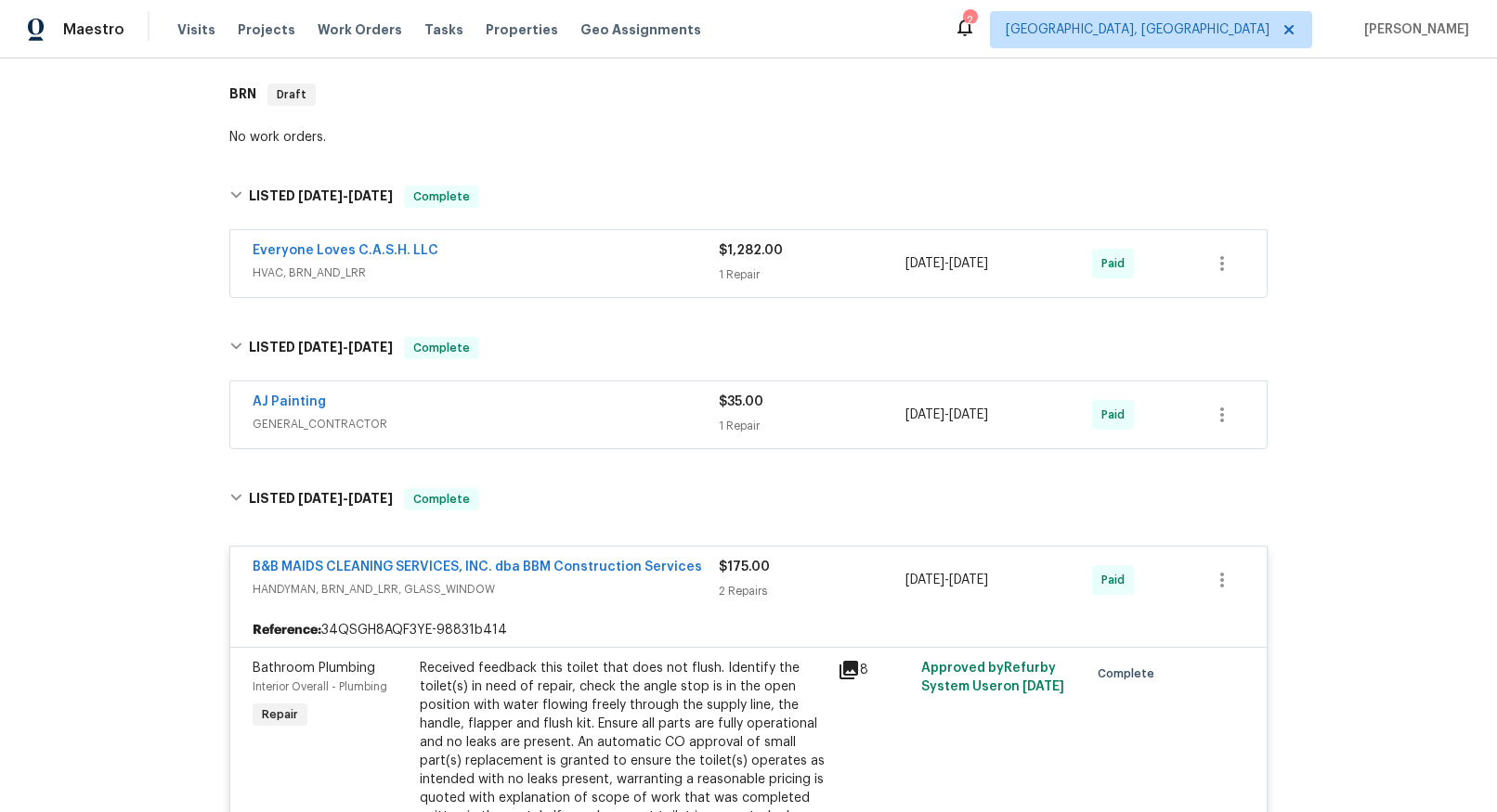
scroll to position [286, 0]
click at [335, 423] on span "GENERAL_CONTRACTOR" at bounding box center [486, 424] width 466 height 19
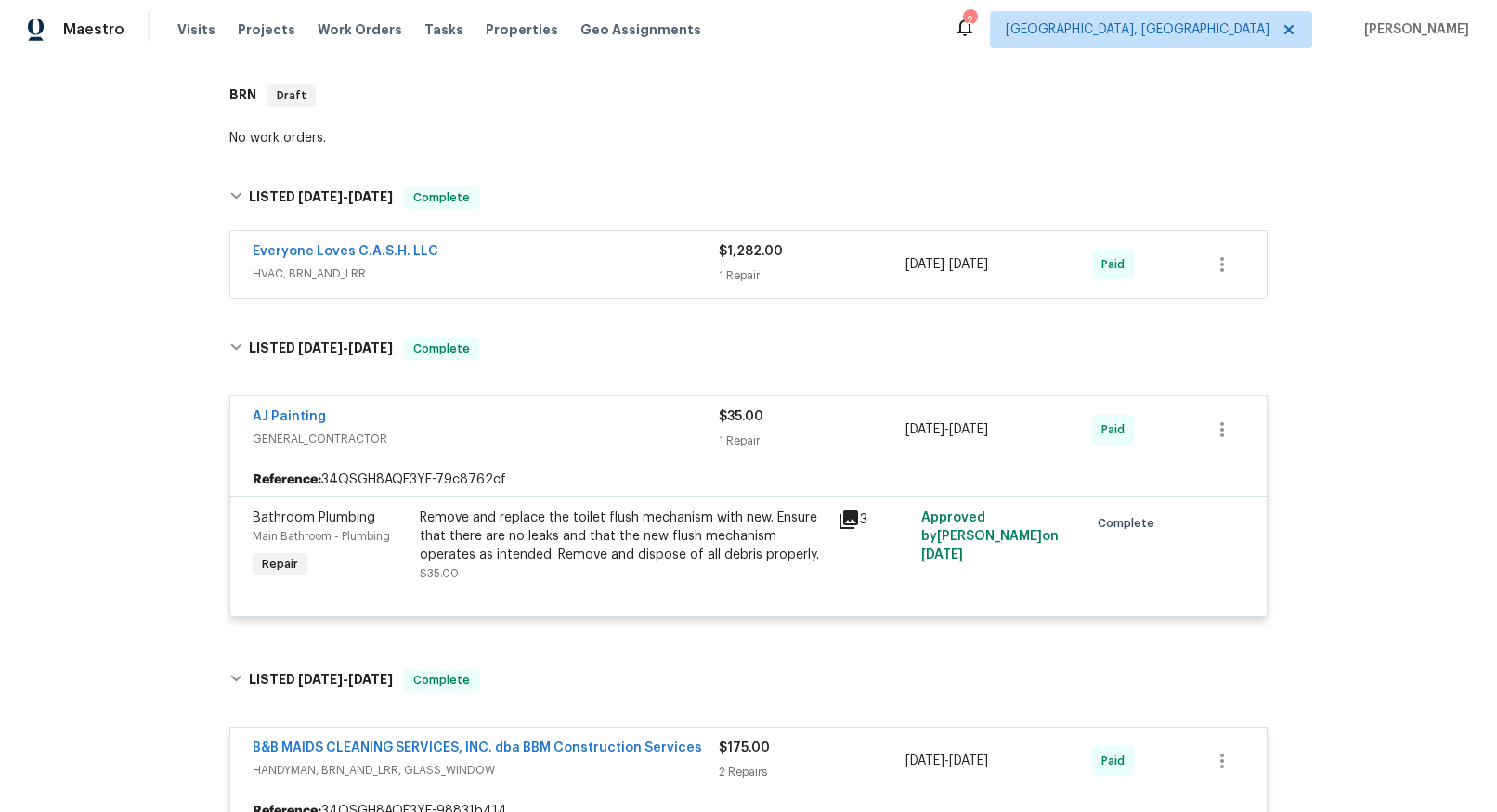
click at [350, 273] on span "HVAC, BRN_AND_LRR" at bounding box center [486, 274] width 466 height 19
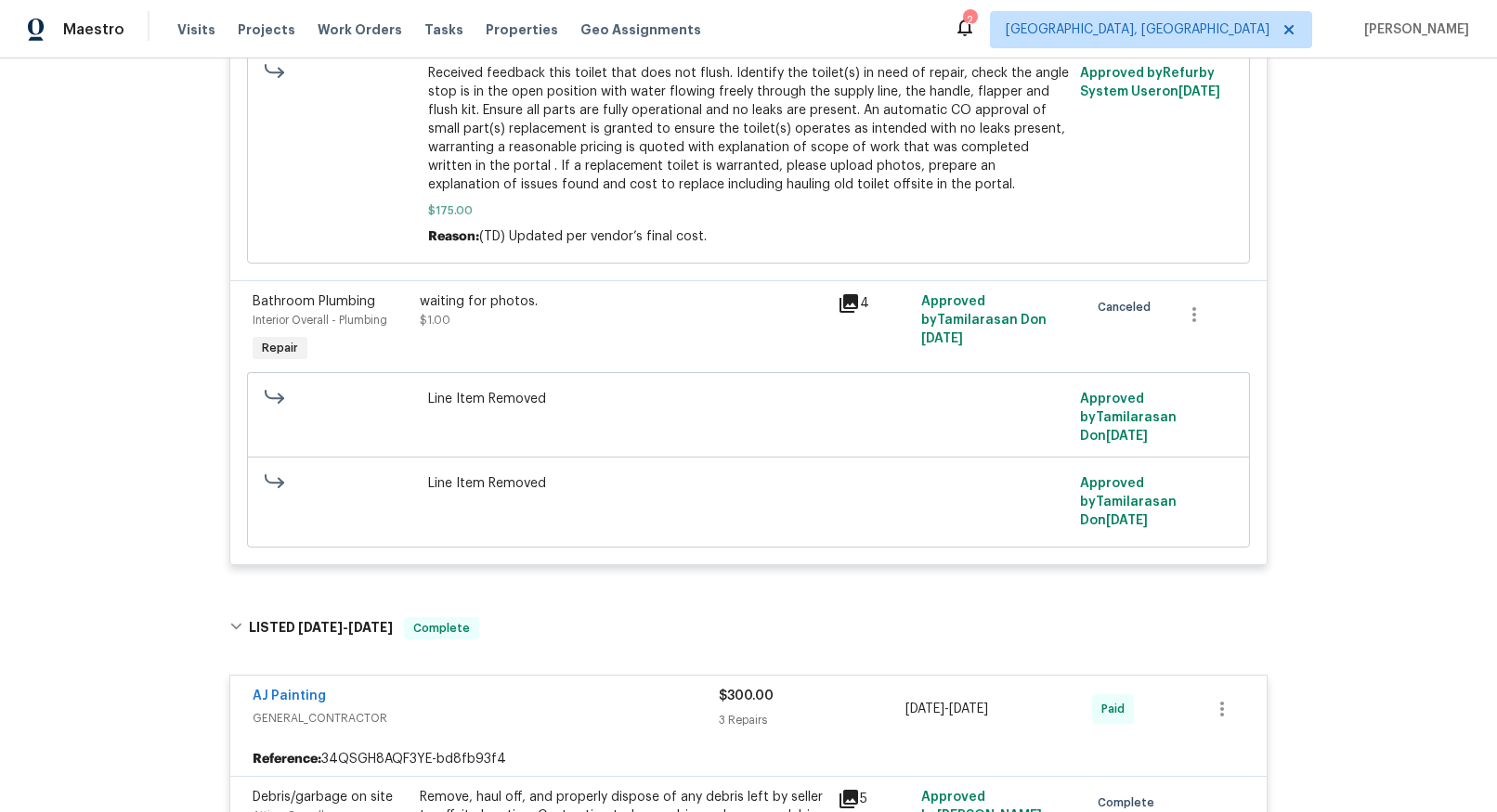
scroll to position [2107, 0]
